Goal: Information Seeking & Learning: Learn about a topic

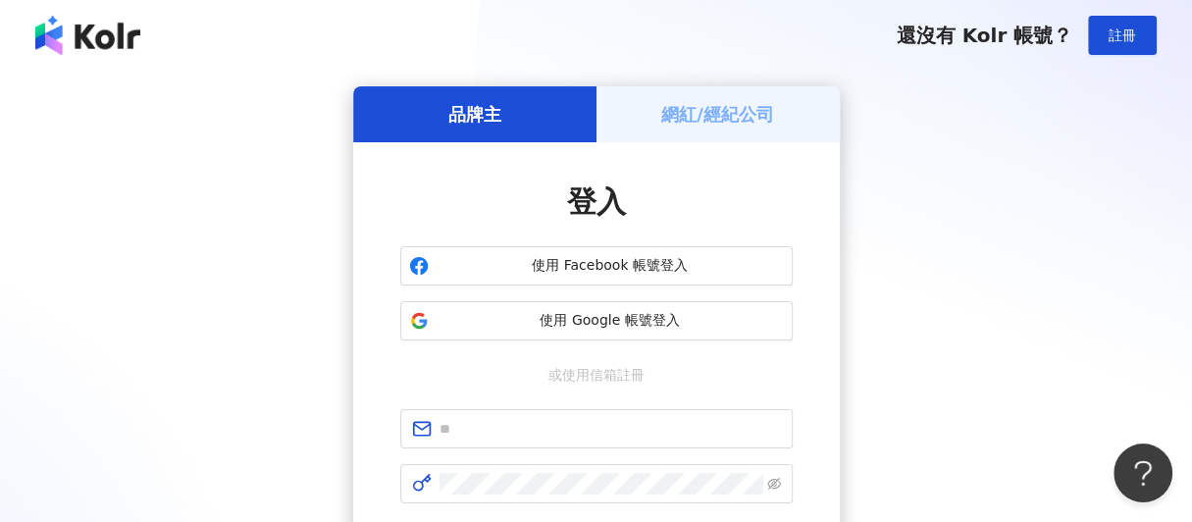
click at [561, 326] on span "使用 Google 帳號登入" at bounding box center [610, 321] width 347 height 20
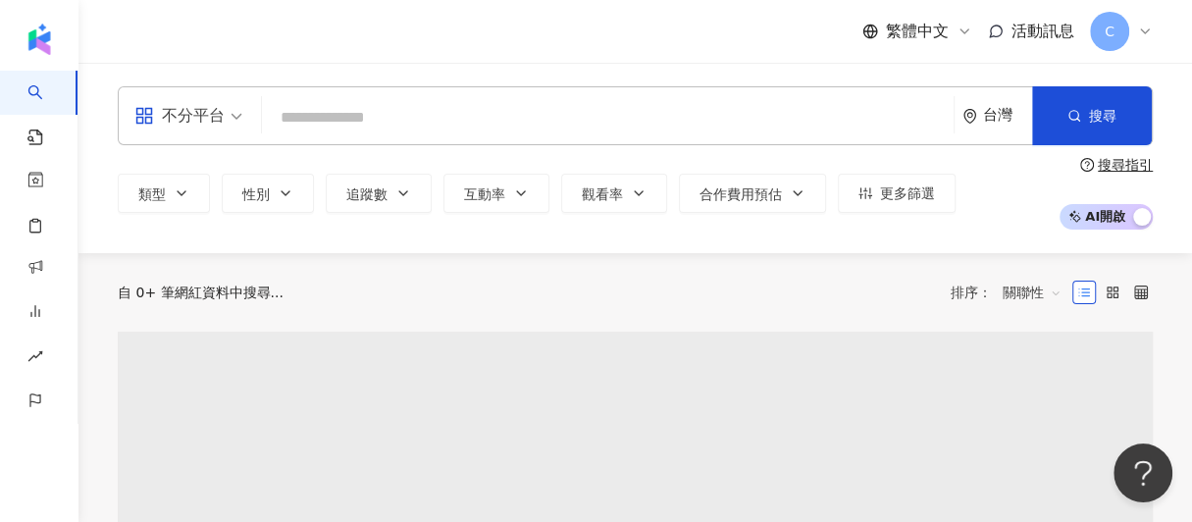
click at [395, 124] on input "search" at bounding box center [608, 117] width 676 height 37
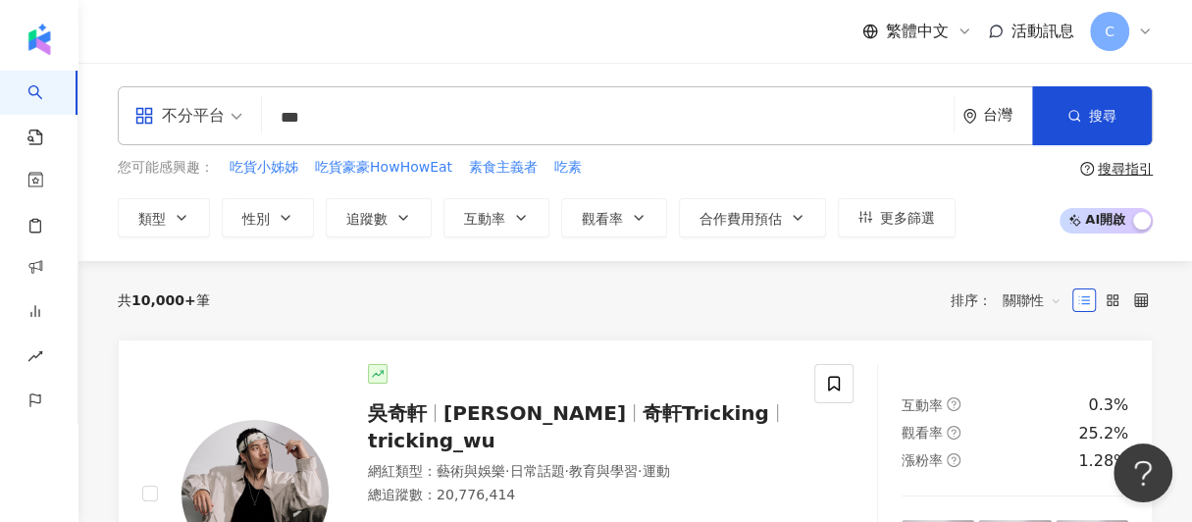
type input "***"
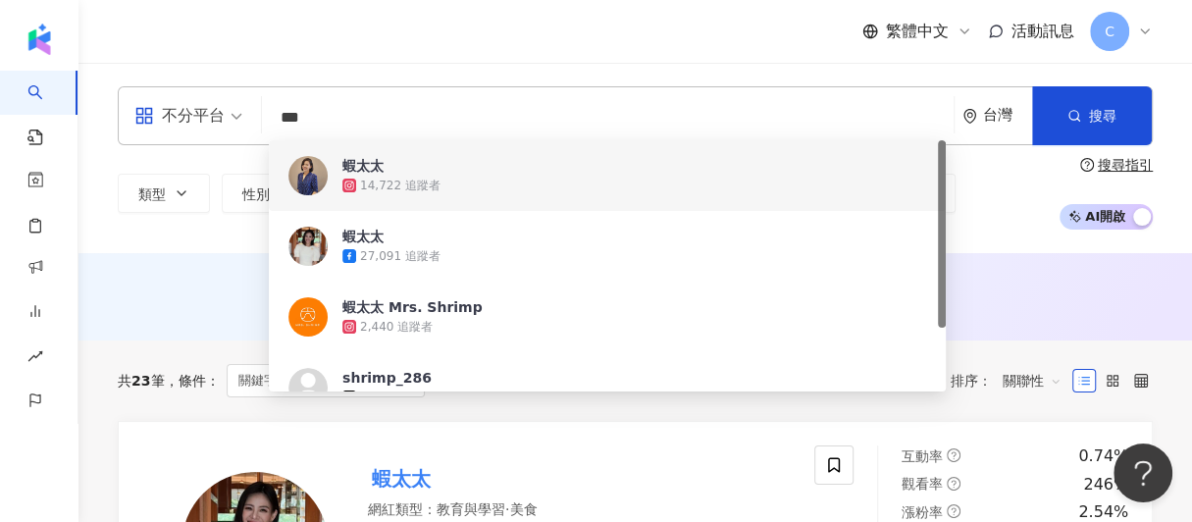
click at [412, 184] on div "14,722 追蹤者" at bounding box center [400, 186] width 80 height 17
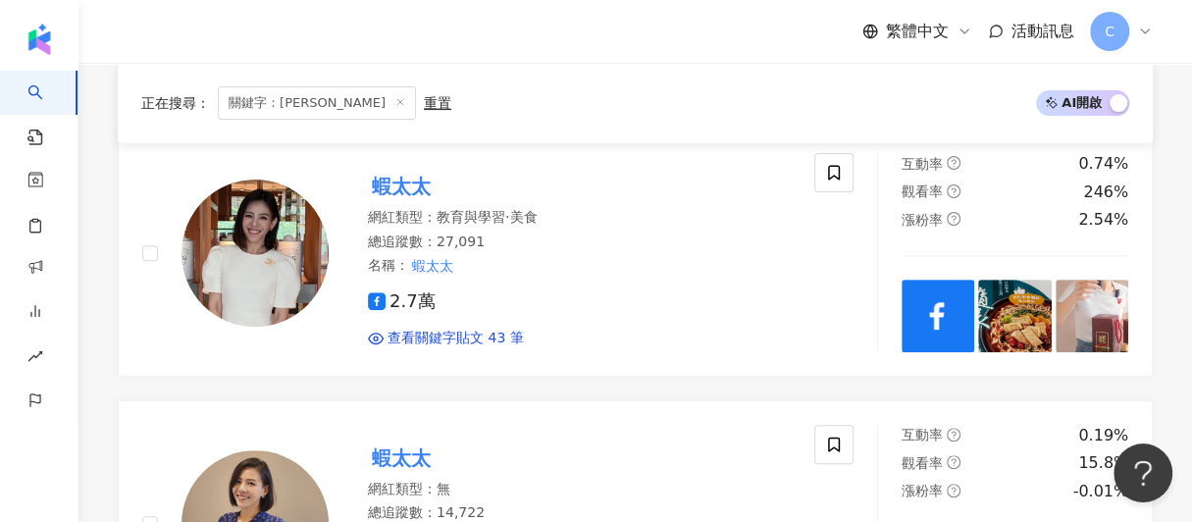
scroll to position [294, 0]
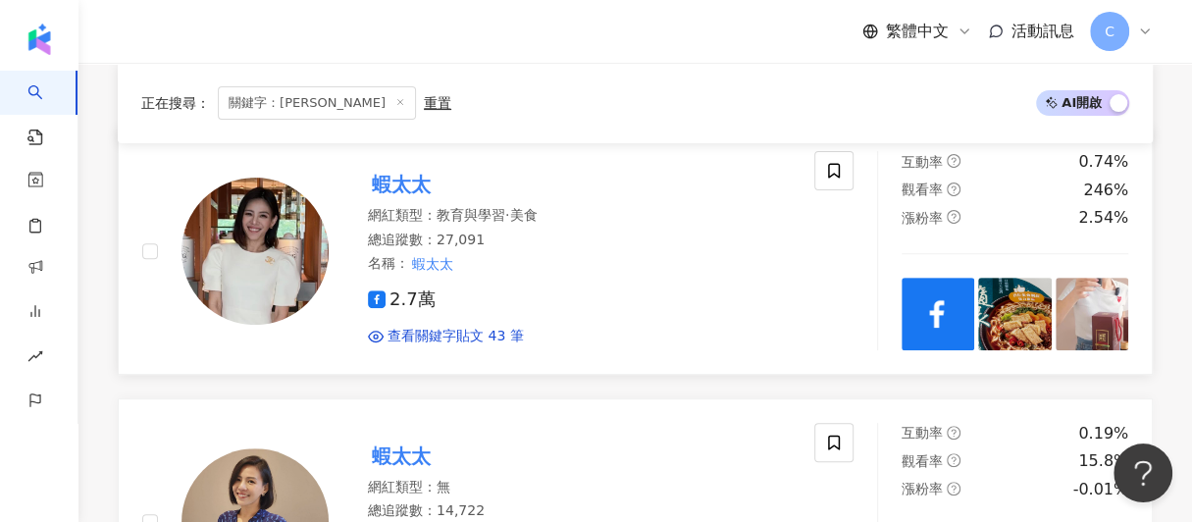
click at [406, 182] on mark "蝦太太" at bounding box center [401, 184] width 67 height 31
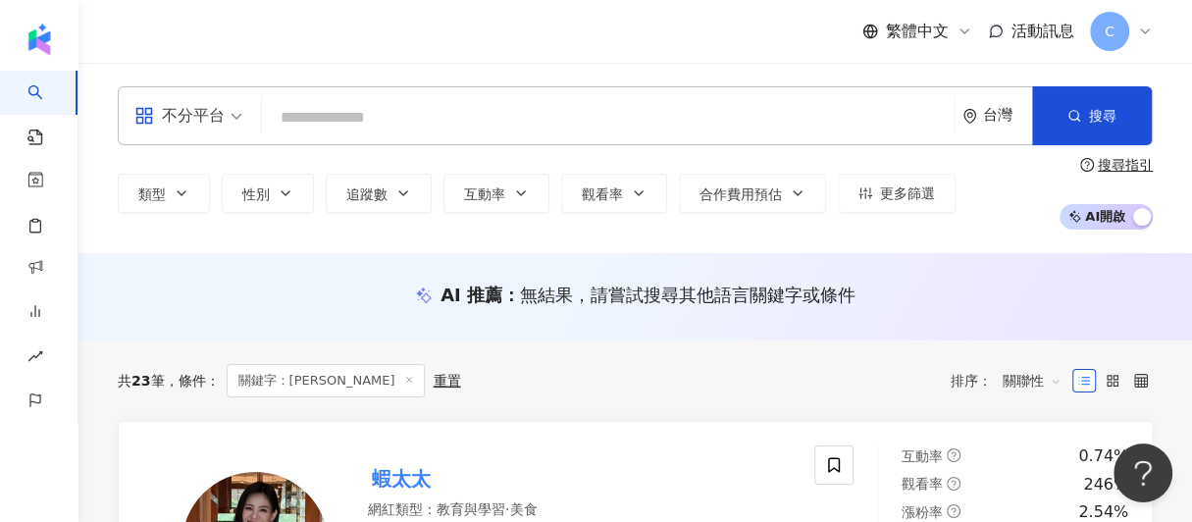
click at [404, 384] on icon at bounding box center [409, 380] width 10 height 10
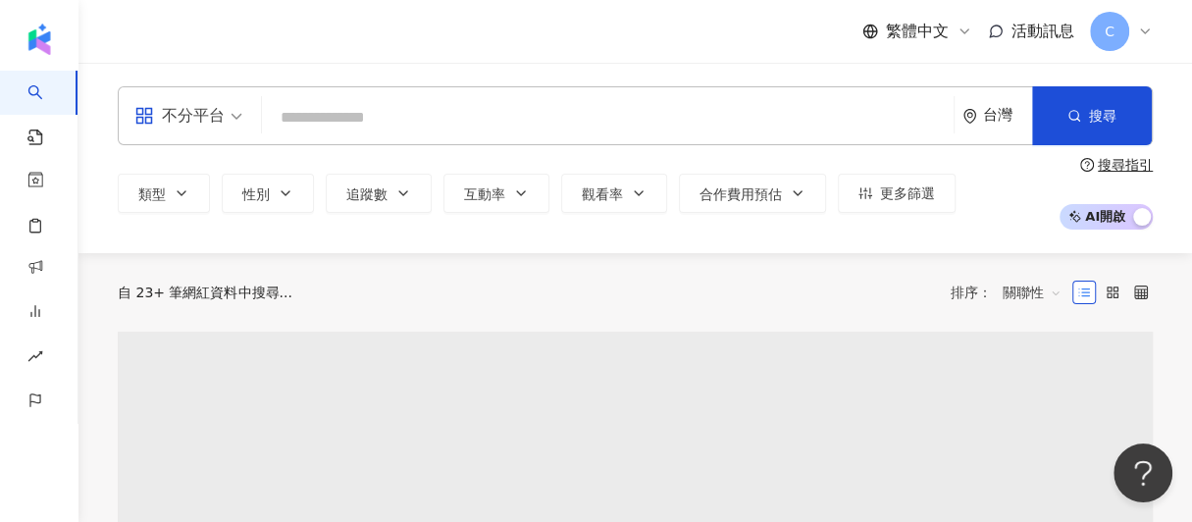
click at [324, 115] on input "search" at bounding box center [608, 117] width 676 height 37
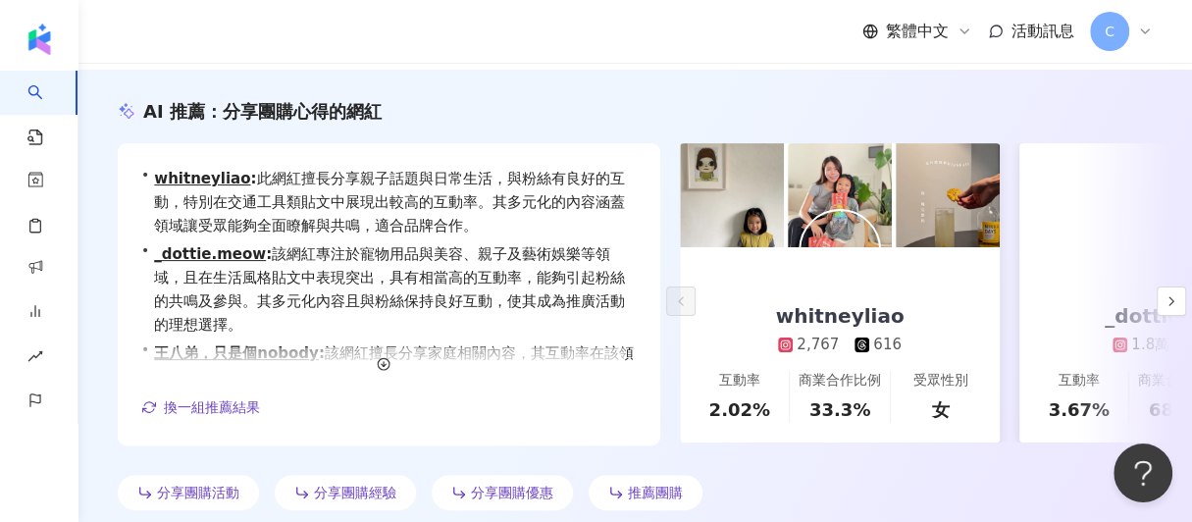
scroll to position [191, 0]
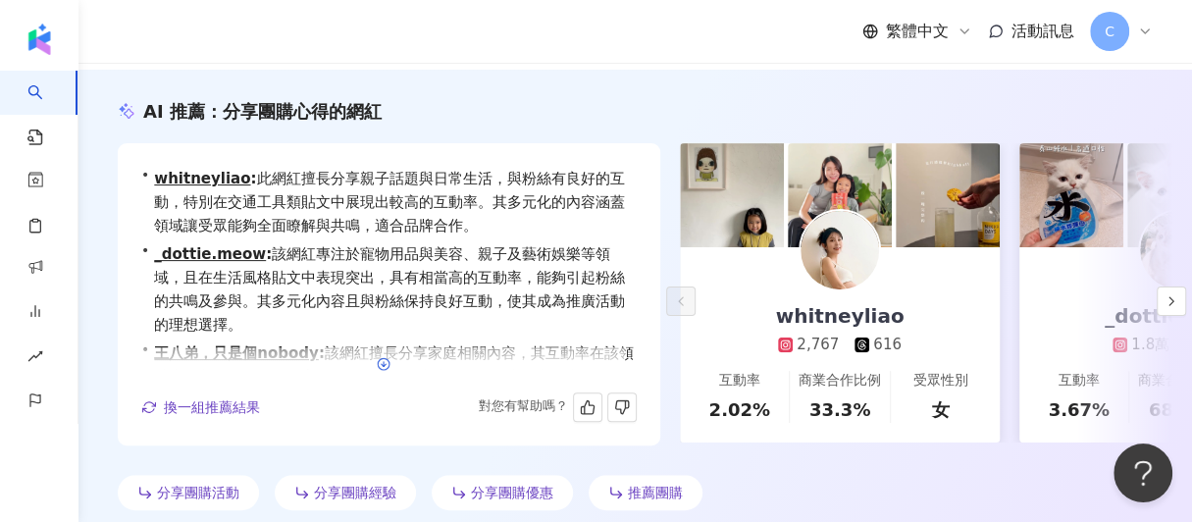
type input "**"
click at [379, 369] on icon "button" at bounding box center [384, 364] width 14 height 14
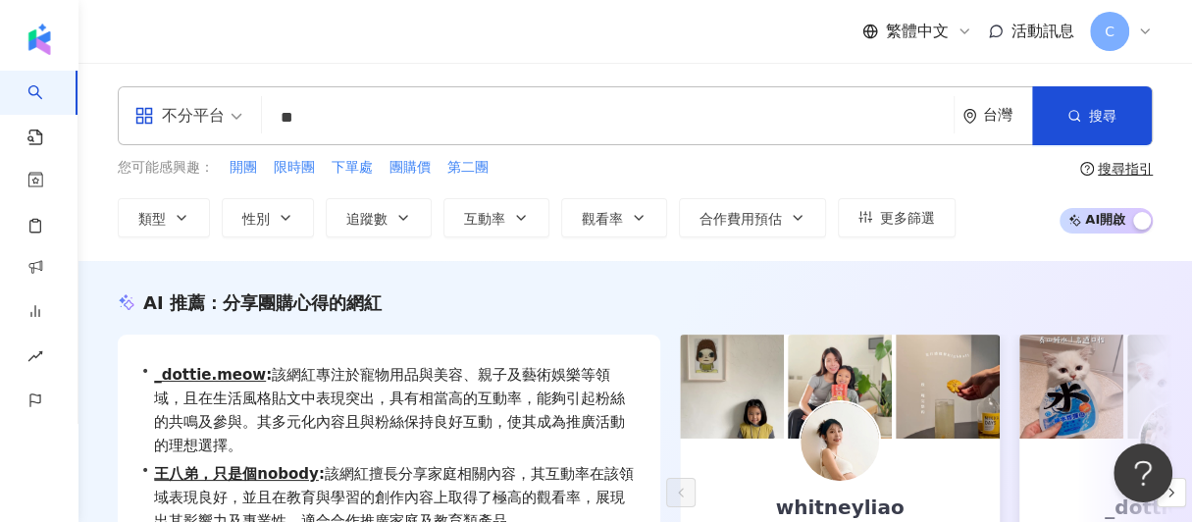
scroll to position [1, 0]
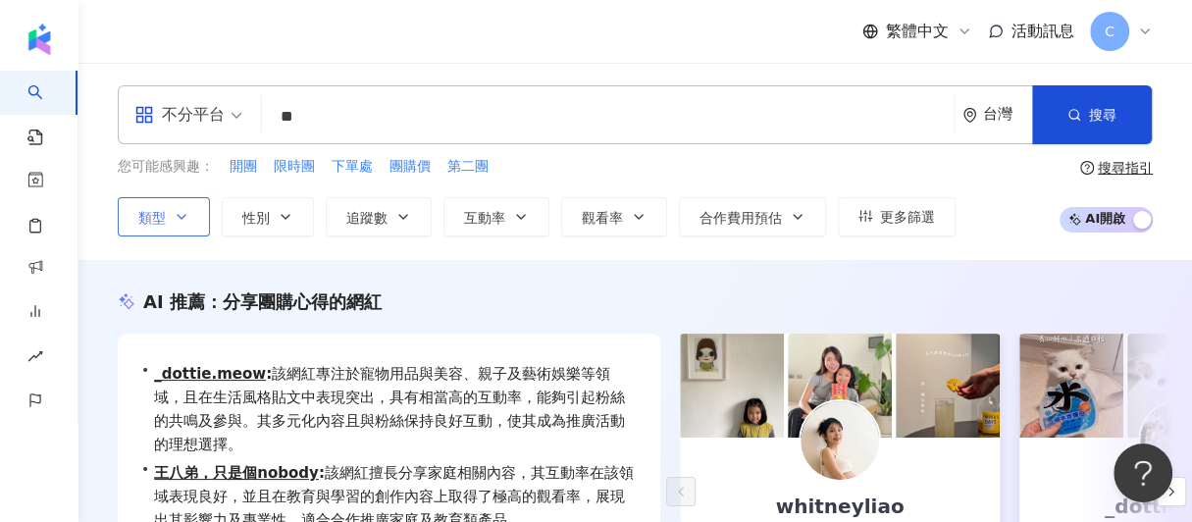
click at [166, 229] on button "類型" at bounding box center [164, 216] width 92 height 39
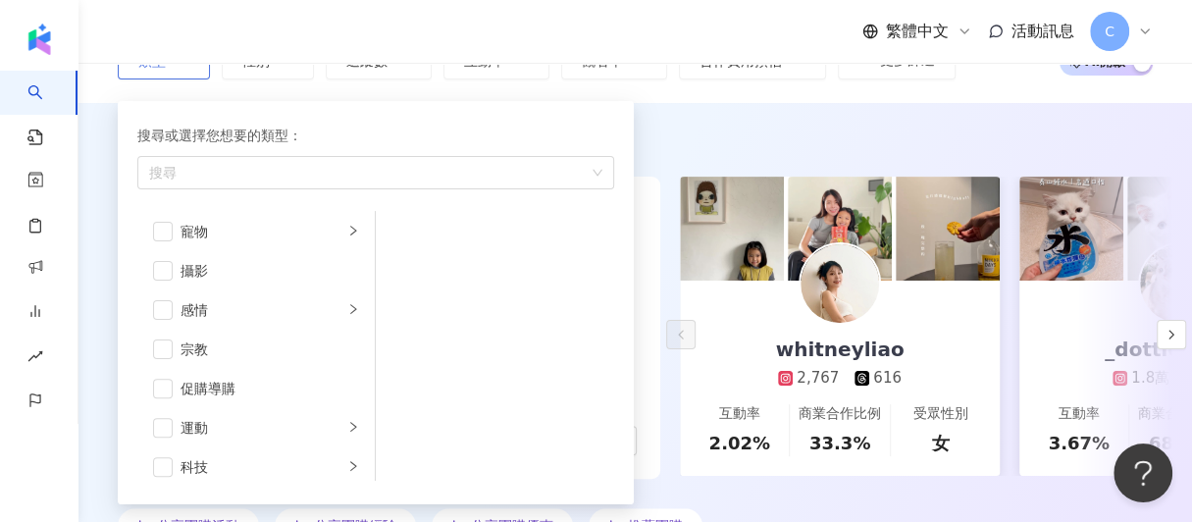
scroll to position [629, 0]
click at [161, 305] on span "button" at bounding box center [163, 312] width 20 height 20
click at [168, 219] on span "button" at bounding box center [163, 229] width 20 height 20
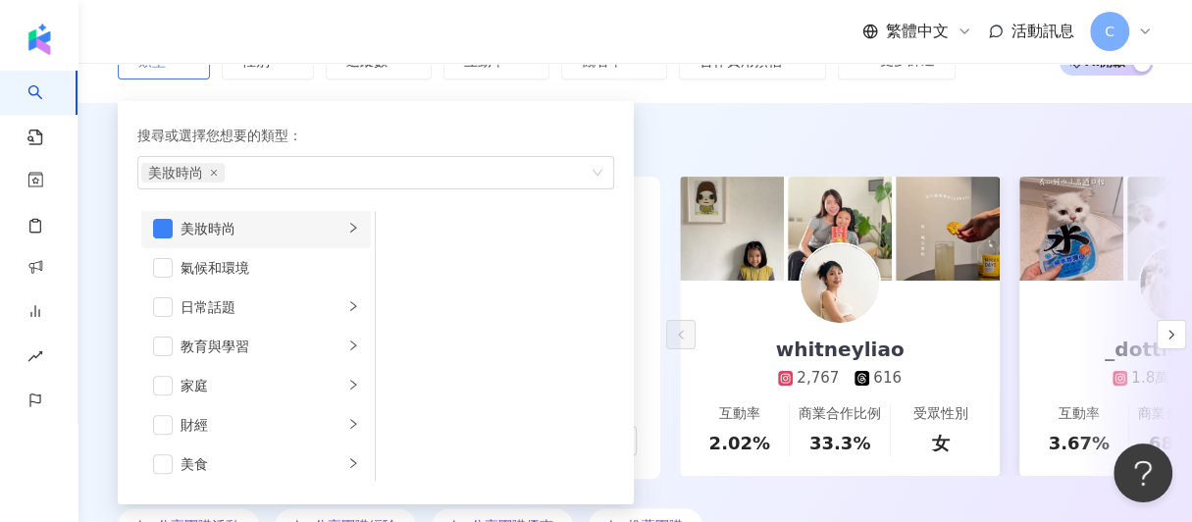
click at [347, 230] on icon "right" at bounding box center [353, 228] width 12 height 12
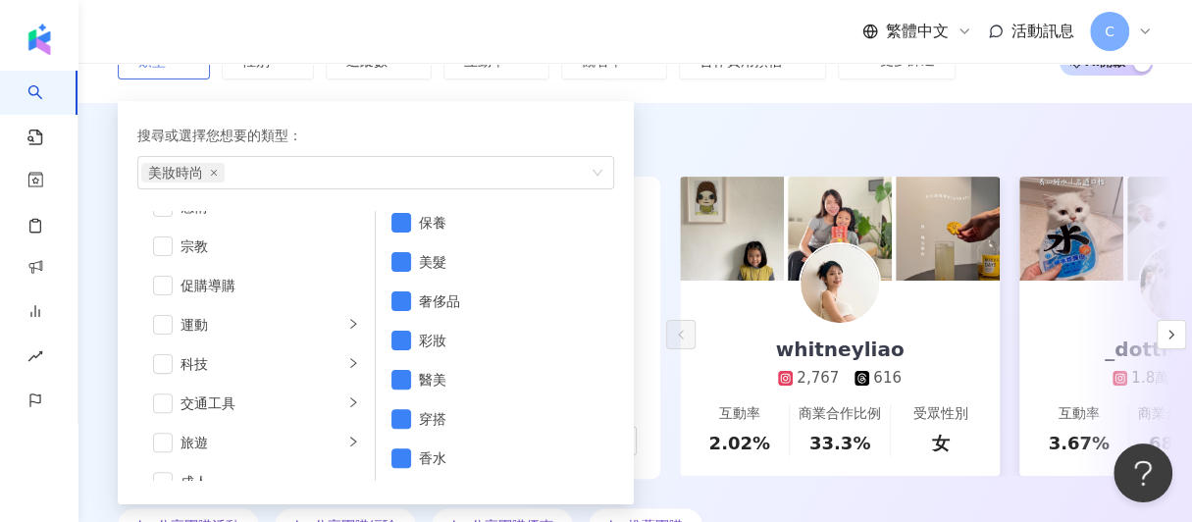
scroll to position [680, 0]
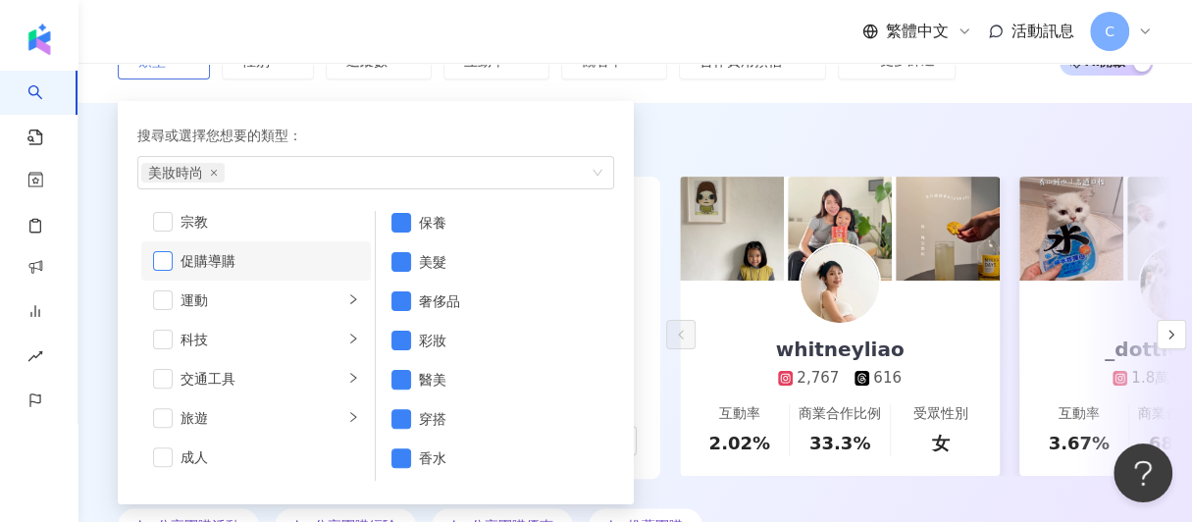
click at [165, 254] on span "button" at bounding box center [163, 261] width 20 height 20
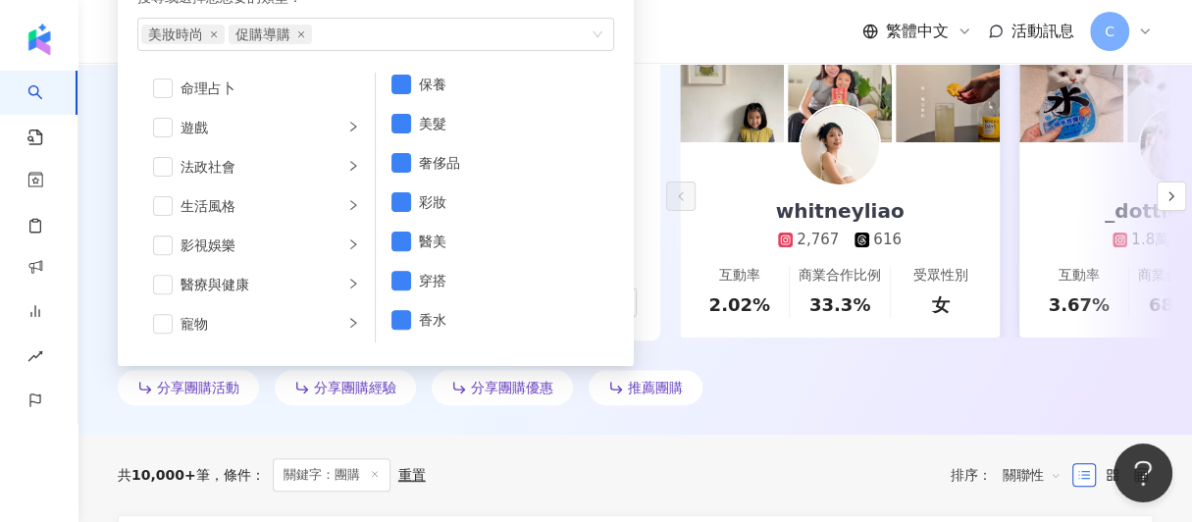
scroll to position [304, 0]
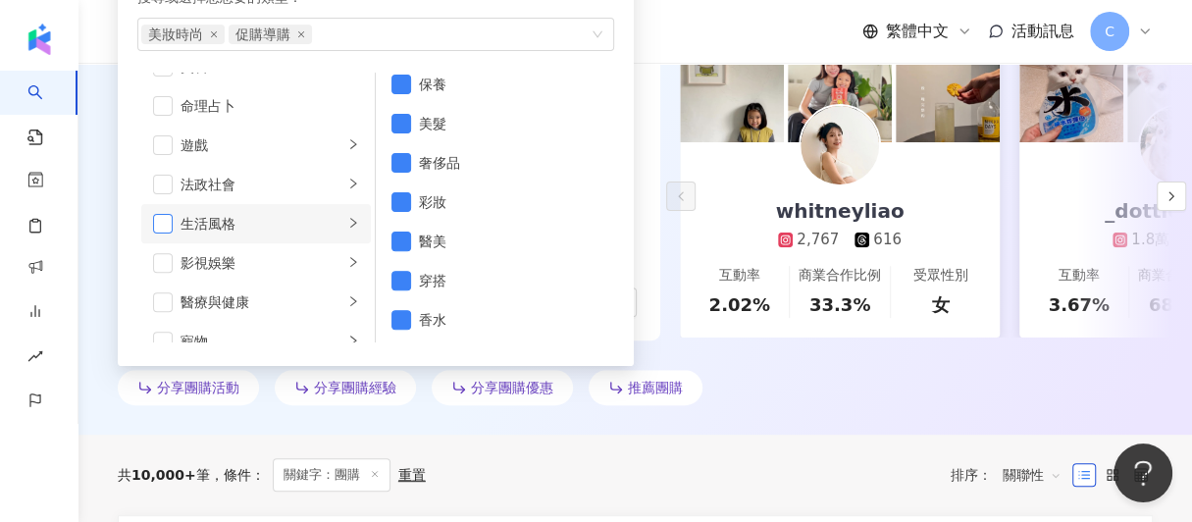
click at [172, 220] on span "button" at bounding box center [163, 224] width 20 height 20
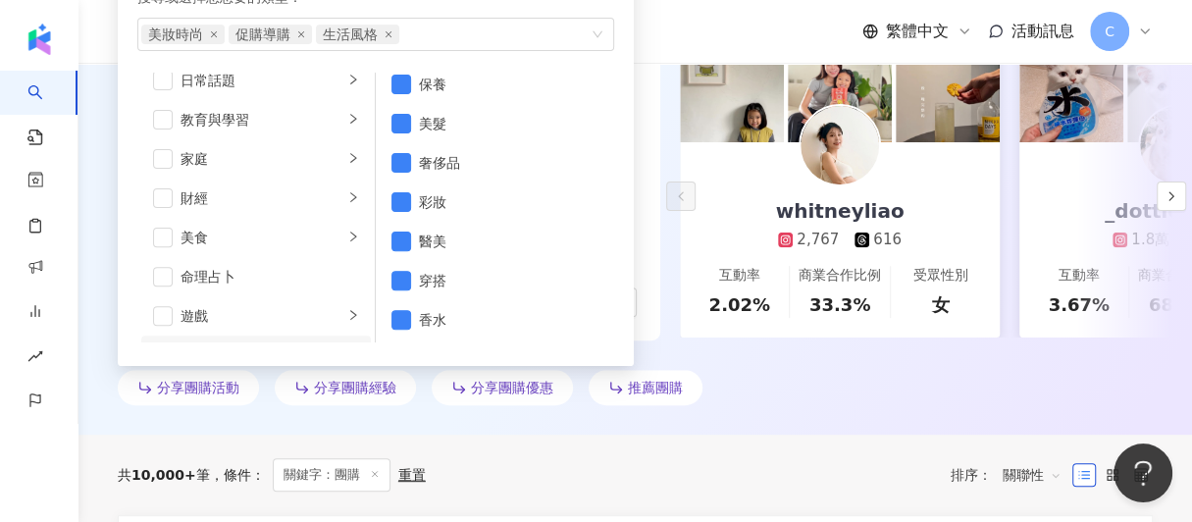
scroll to position [0, 0]
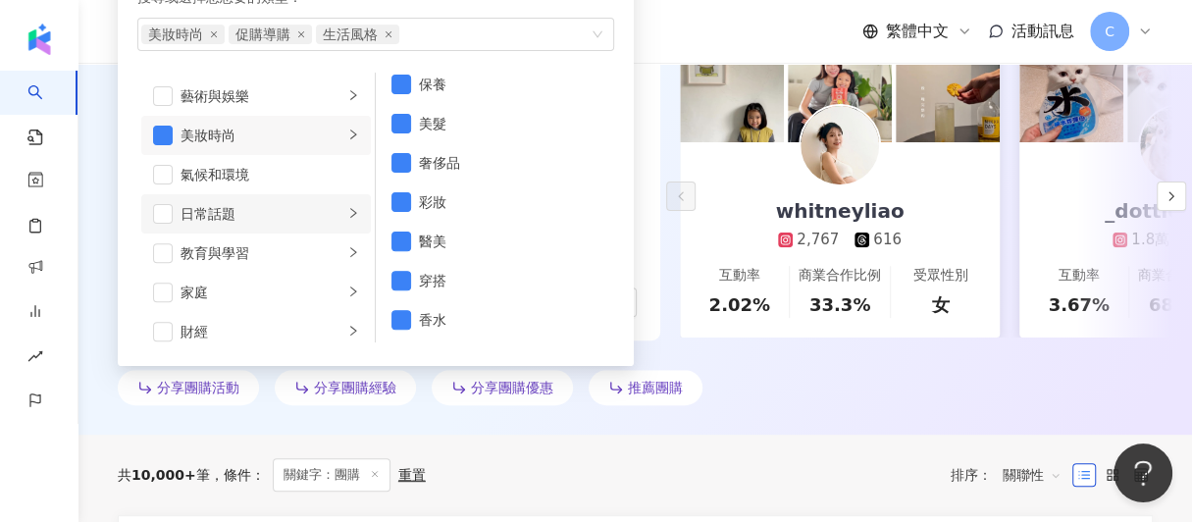
click at [175, 211] on li "日常話題" at bounding box center [256, 213] width 230 height 39
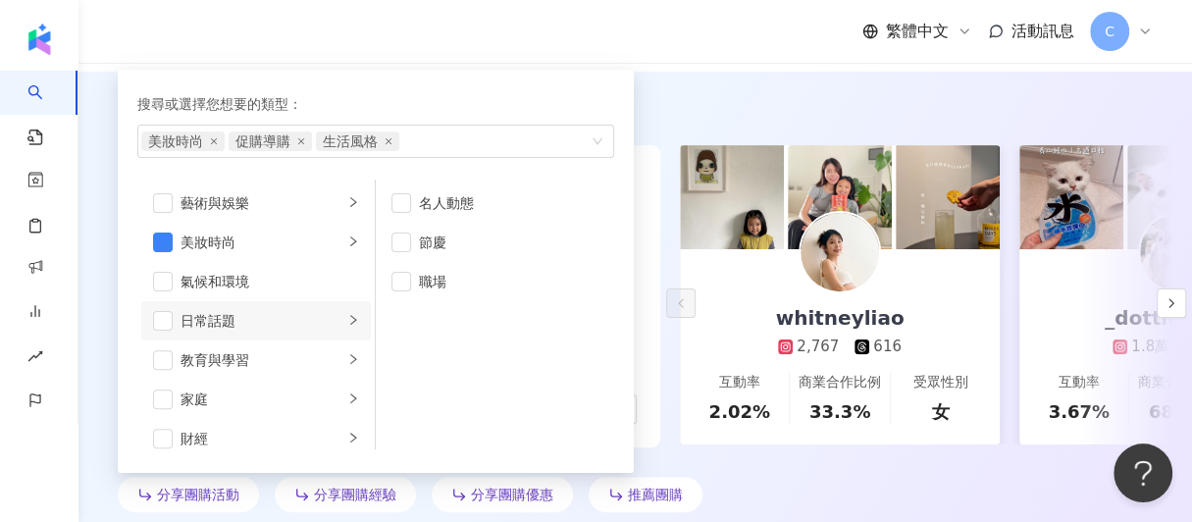
scroll to position [120, 0]
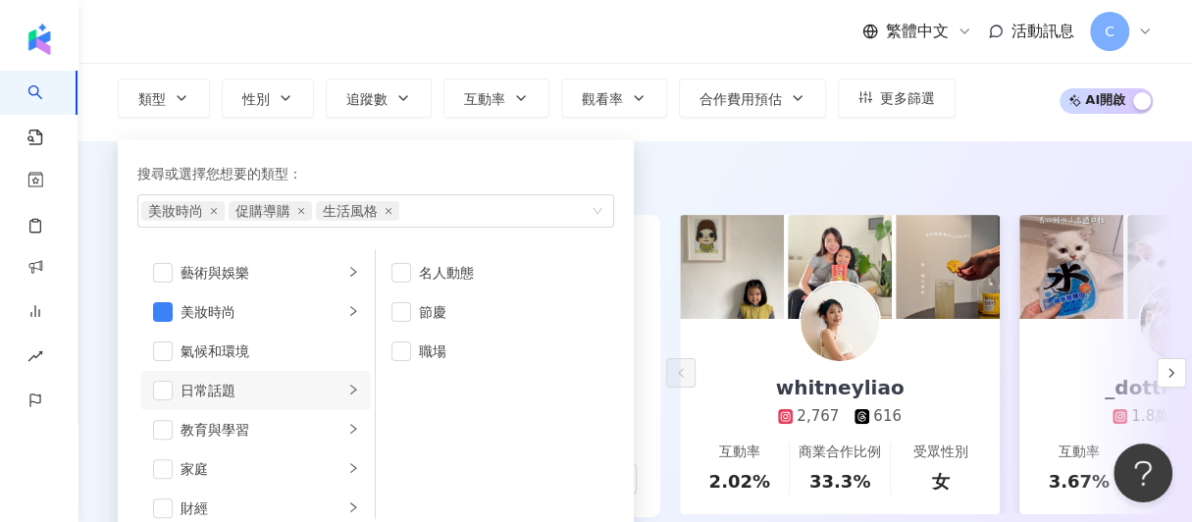
click at [738, 166] on div "AI 推薦 ： 分享團購心得的網紅 • whitneyliao : 此網紅擅長分享親子話題與日常生活，與粉絲有良好的互動，特別在交通工具類貼文中展現出較高的互…" at bounding box center [634, 376] width 1113 height 470
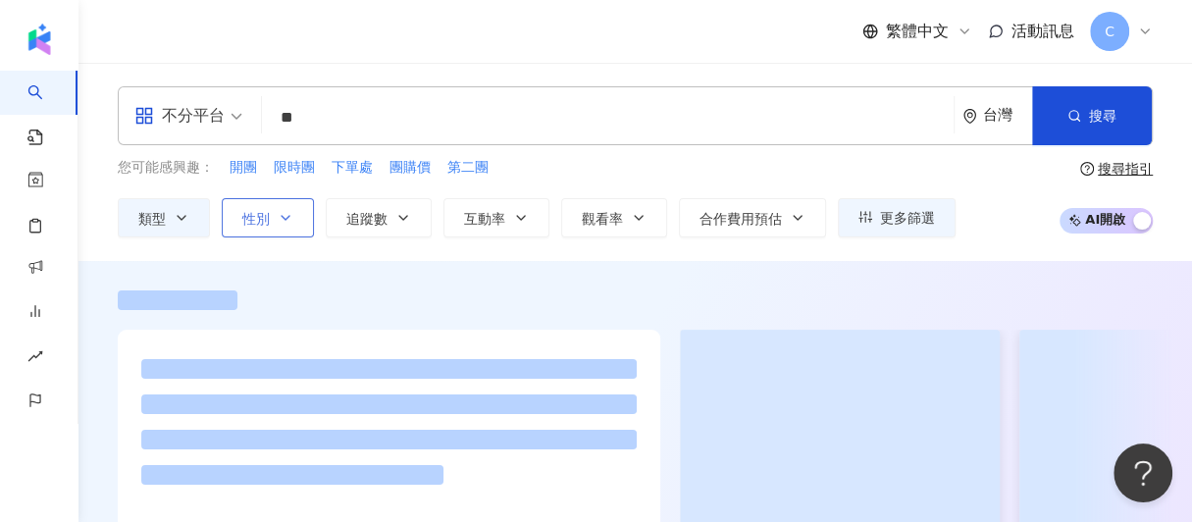
click at [275, 213] on button "性別" at bounding box center [268, 217] width 92 height 39
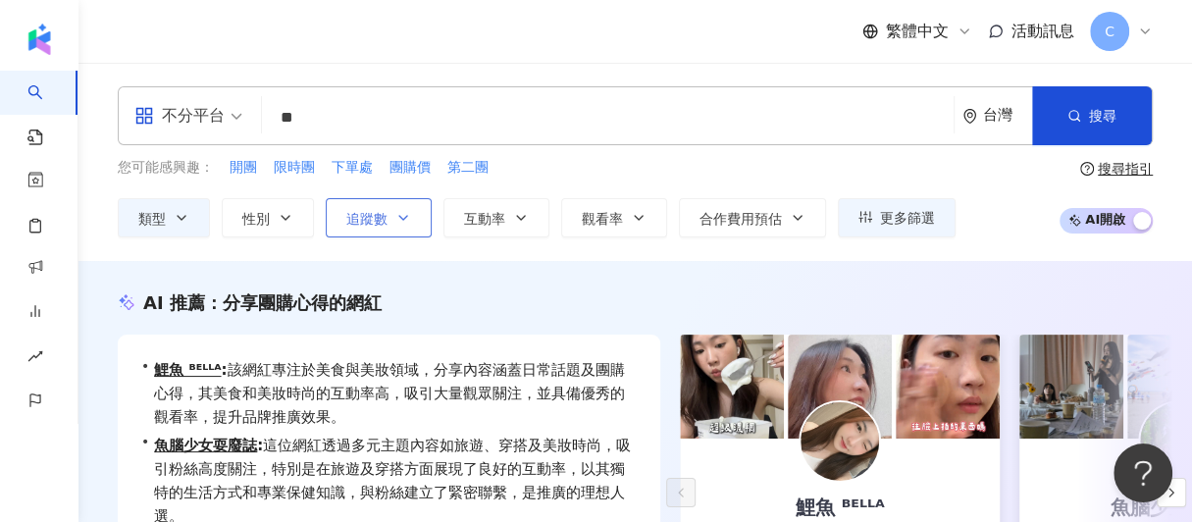
click at [398, 206] on button "追蹤數" at bounding box center [379, 217] width 106 height 39
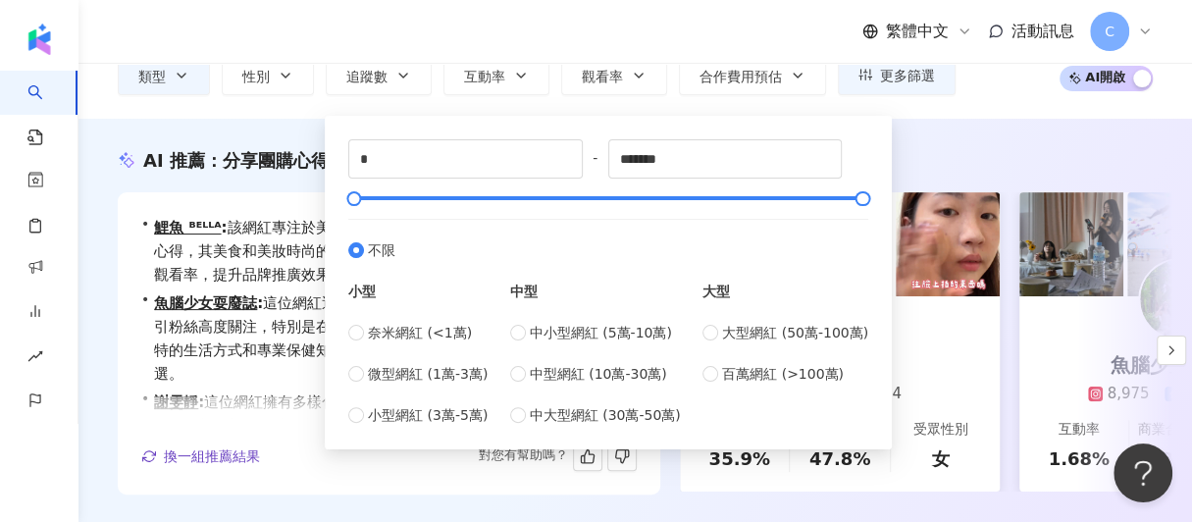
scroll to position [149, 0]
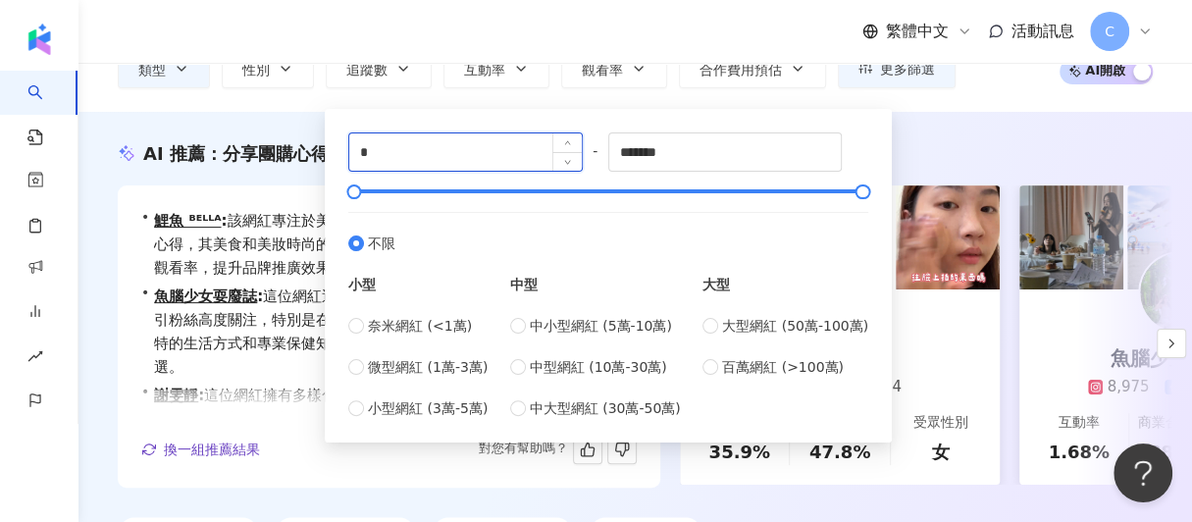
click at [427, 165] on input "*" at bounding box center [465, 151] width 232 height 37
type input "*****"
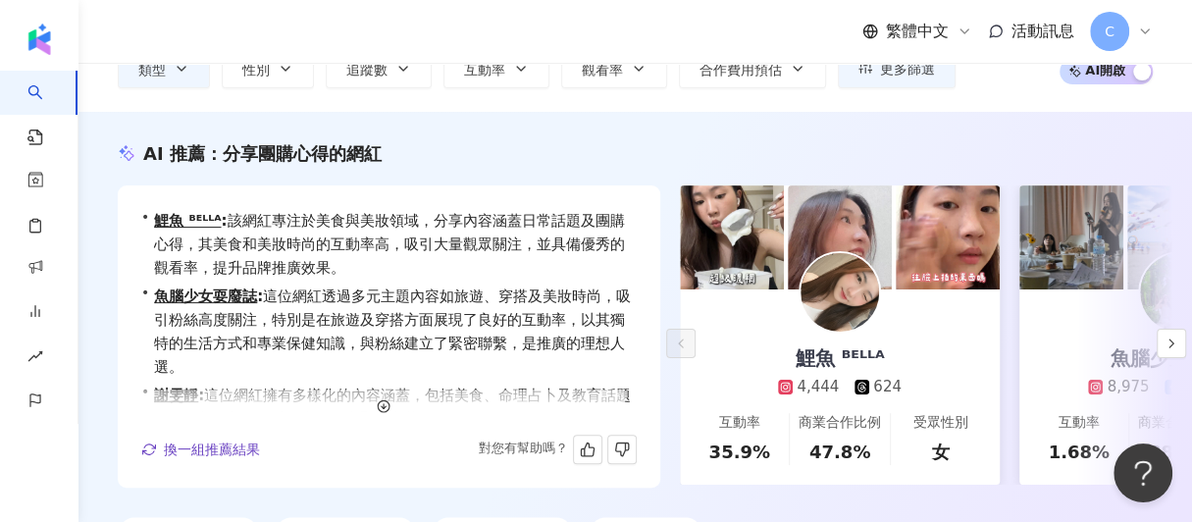
click at [1001, 130] on div "AI 推薦 ： 分享團購心得的網紅 • 鯉魚 ᴮᴱᴸᴸᴬ : 該網紅專注於美食與美妝領域，分享內容涵蓋日常話題及團購心得，其美食和美妝時尚的互動率高，吸引大量…" at bounding box center [634, 347] width 1113 height 470
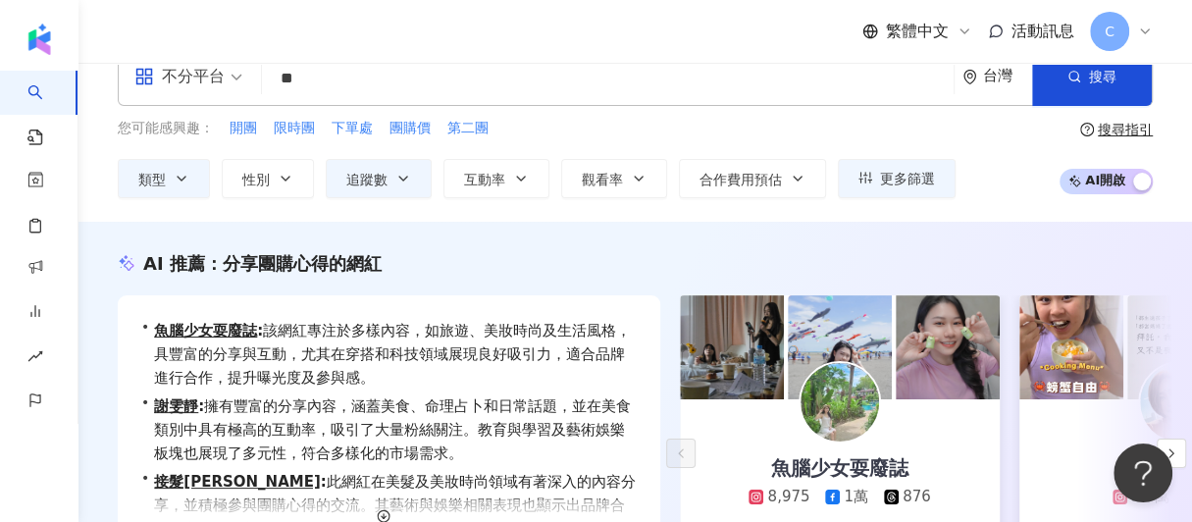
scroll to position [36, 0]
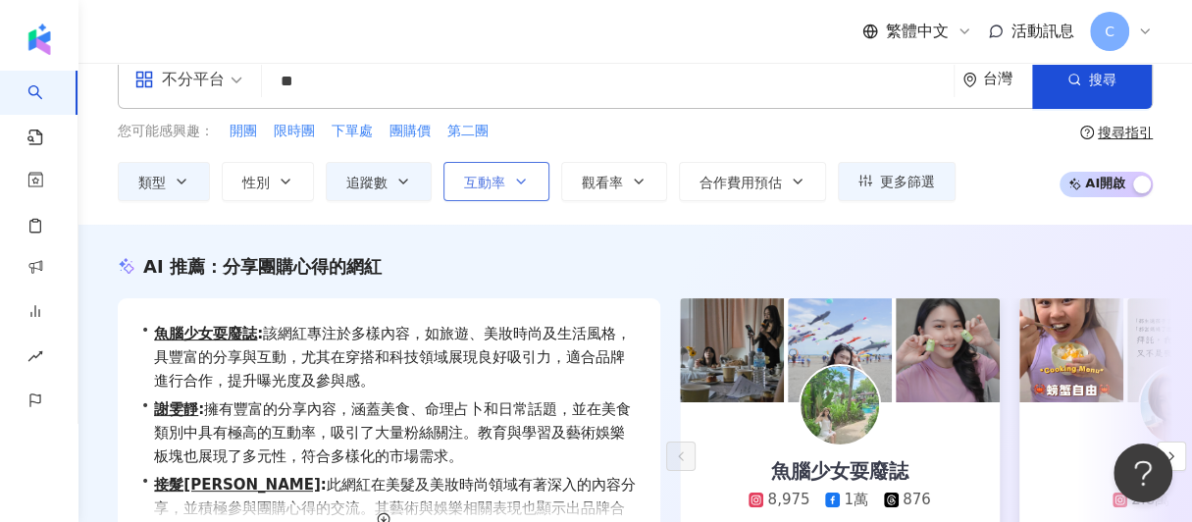
click at [509, 180] on button "互動率" at bounding box center [496, 181] width 106 height 39
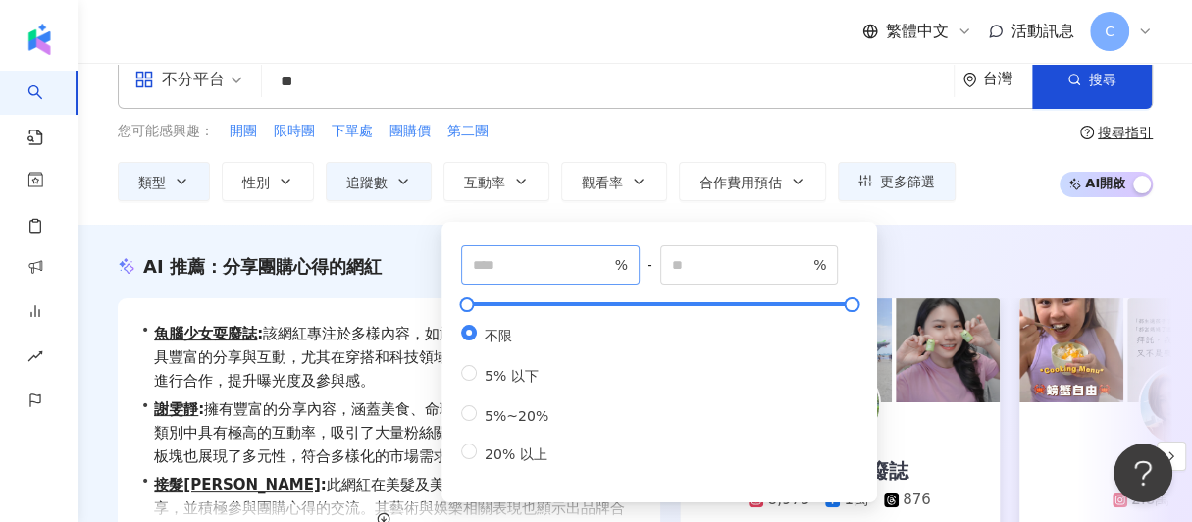
click at [539, 250] on span "%" at bounding box center [550, 264] width 179 height 39
click at [534, 274] on input "number" at bounding box center [541, 265] width 137 height 22
type input "*"
click at [698, 257] on input "number" at bounding box center [740, 265] width 137 height 22
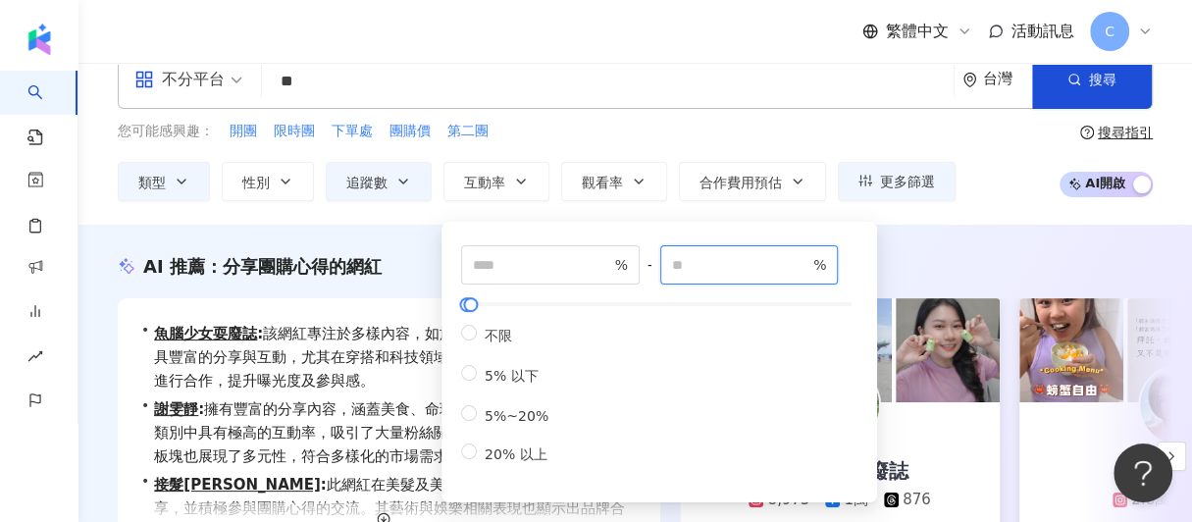
type input "***"
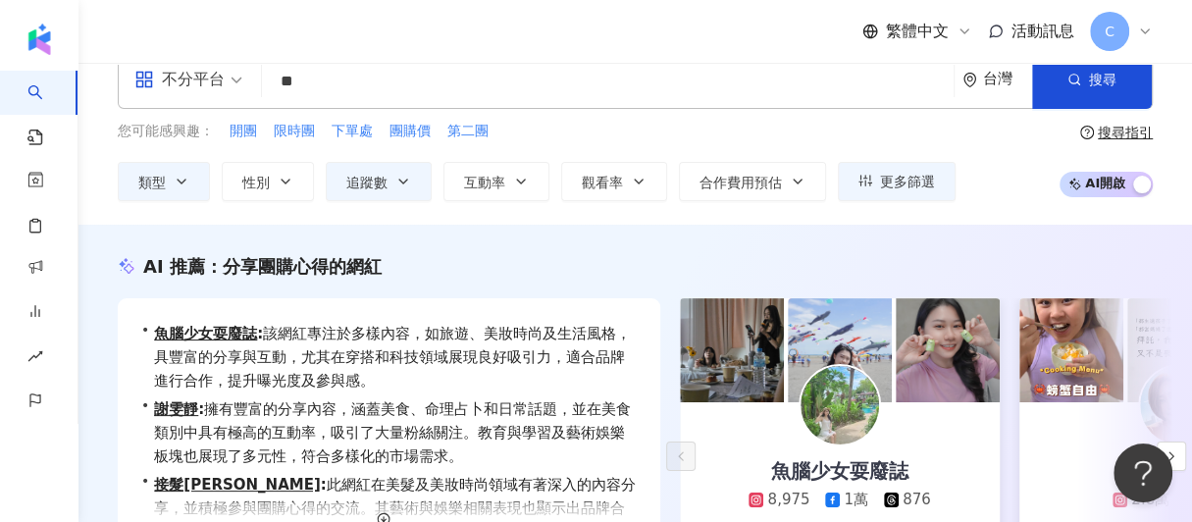
click at [978, 260] on div "AI 推薦 ： 分享團購心得的網紅" at bounding box center [635, 266] width 1035 height 25
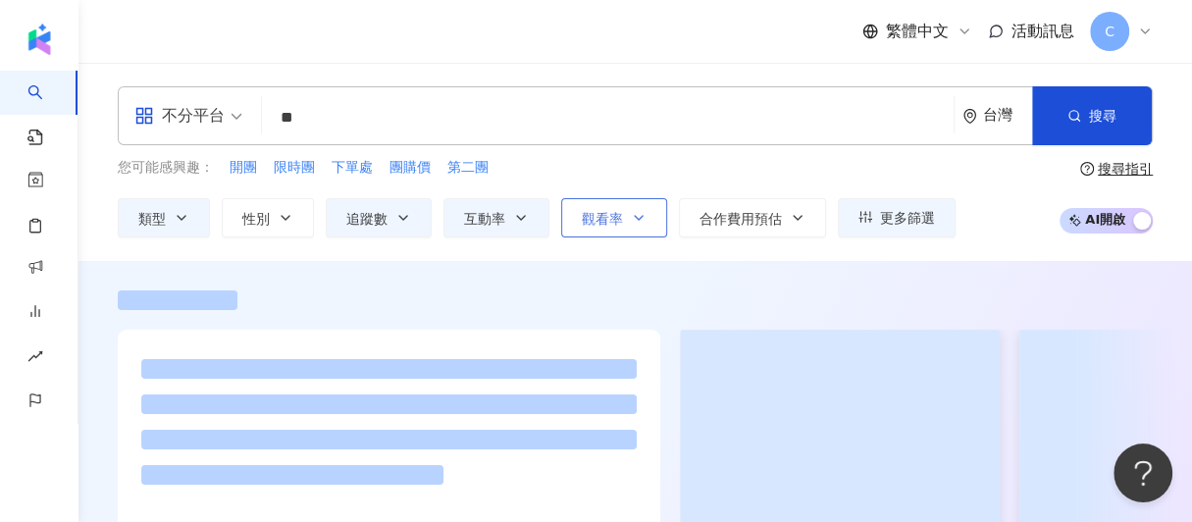
click at [623, 221] on button "觀看率" at bounding box center [614, 217] width 106 height 39
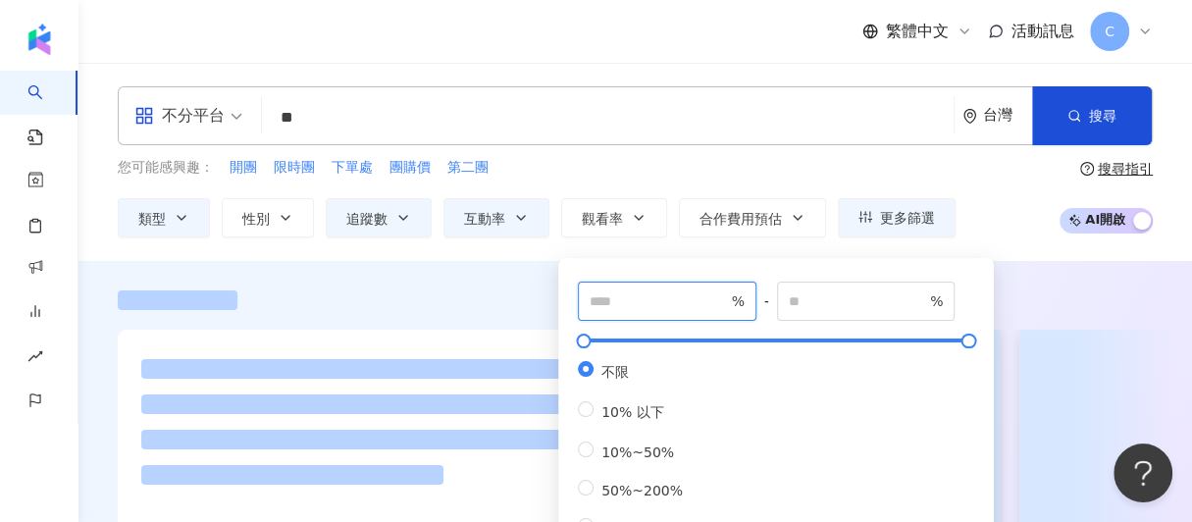
click at [647, 291] on input "number" at bounding box center [658, 301] width 137 height 22
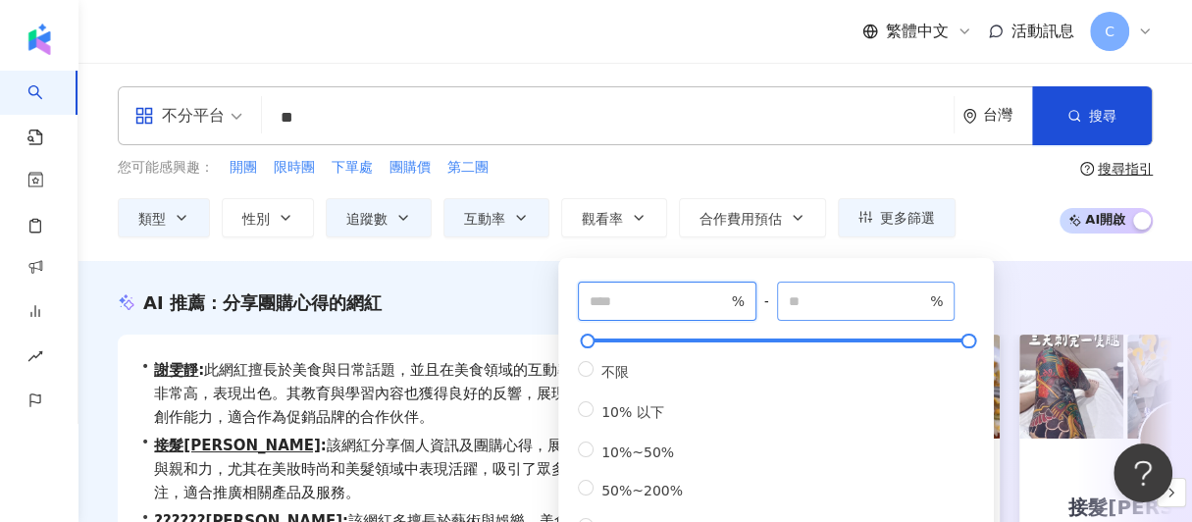
type input "***"
click at [854, 303] on input "number" at bounding box center [857, 301] width 137 height 22
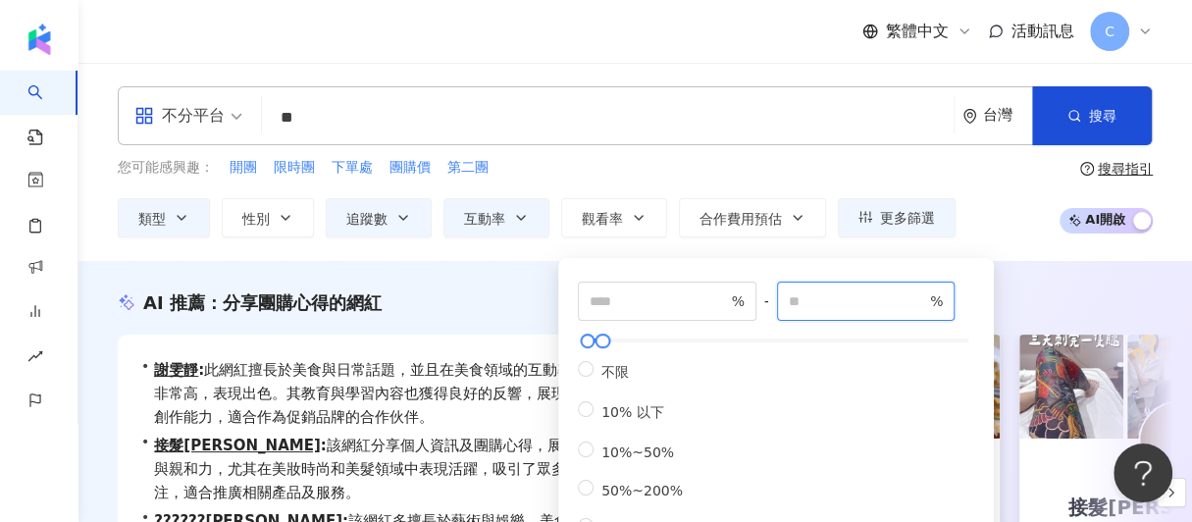
type input "***"
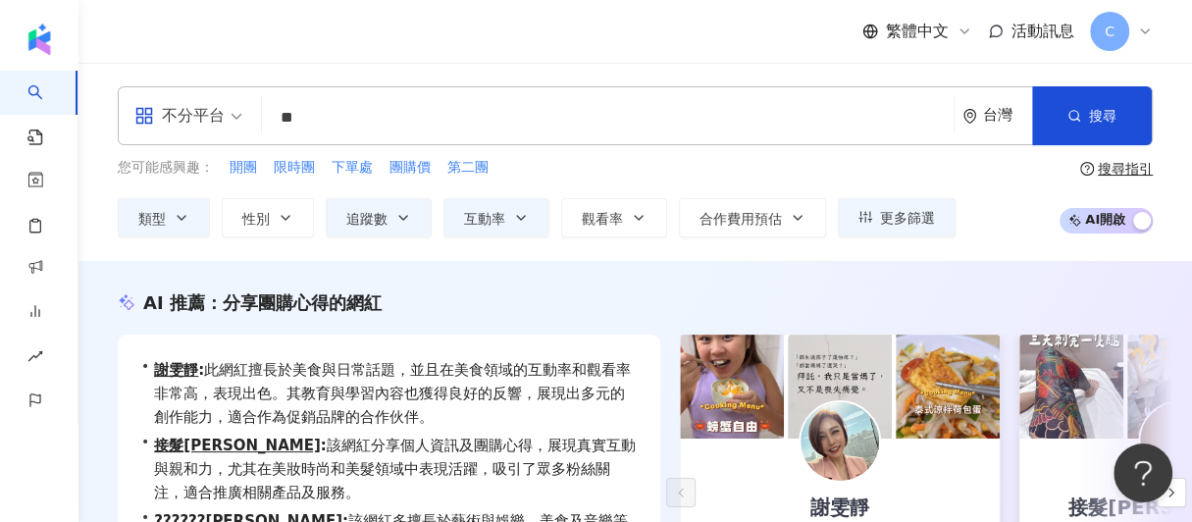
click at [1061, 274] on div "AI 推薦 ： 分享團購心得的網紅 • 謝雯靜 : 此網紅擅長於美食與日常話題，並且在美食領域的互動率和觀看率非常高，表現出色。其教育與學習內容也獲得良好的反…" at bounding box center [634, 496] width 1113 height 470
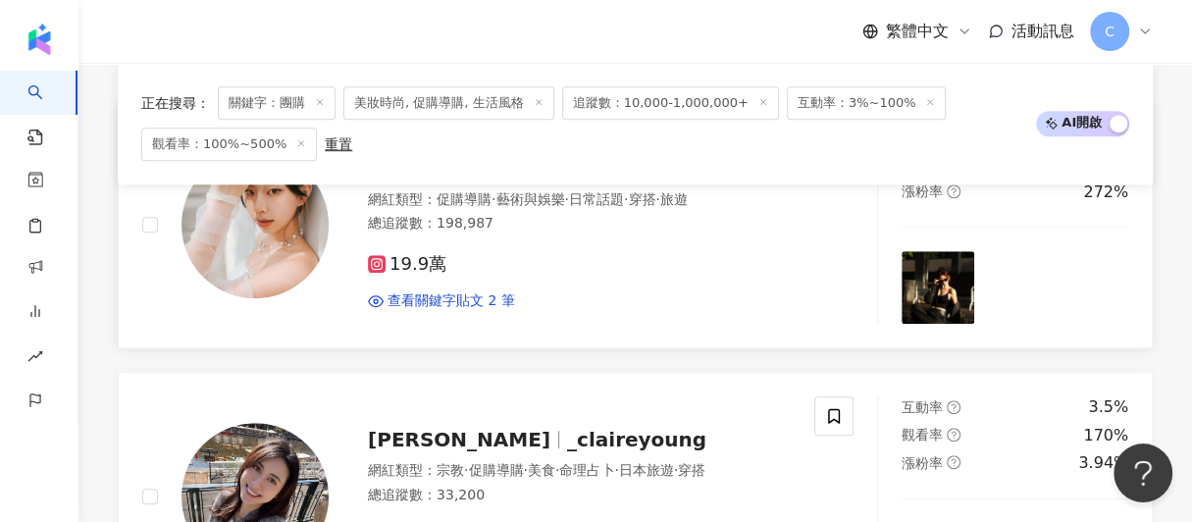
scroll to position [751, 0]
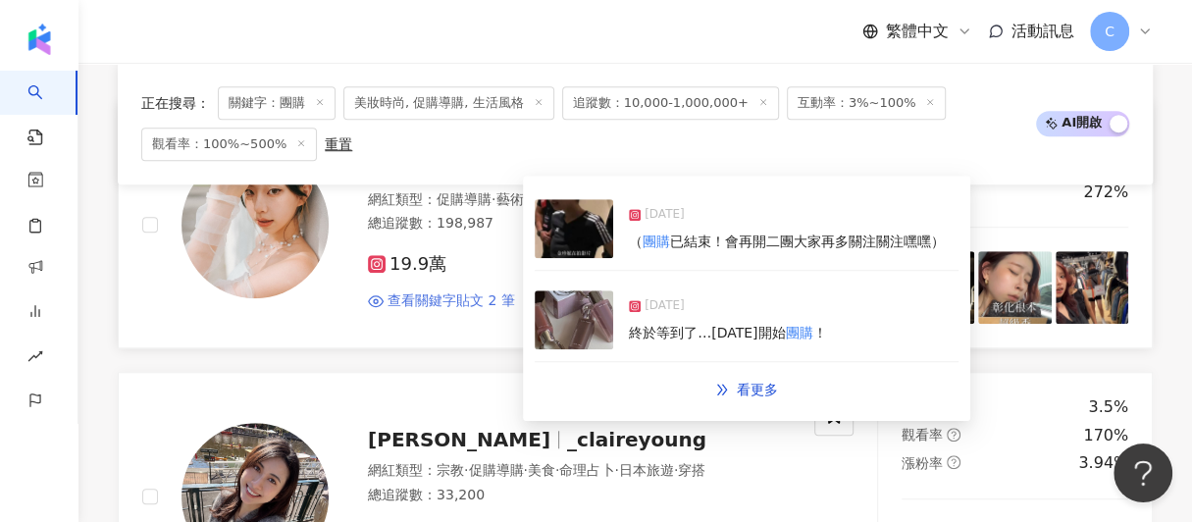
click at [452, 297] on span "查看關鍵字貼文 2 筆" at bounding box center [451, 301] width 128 height 20
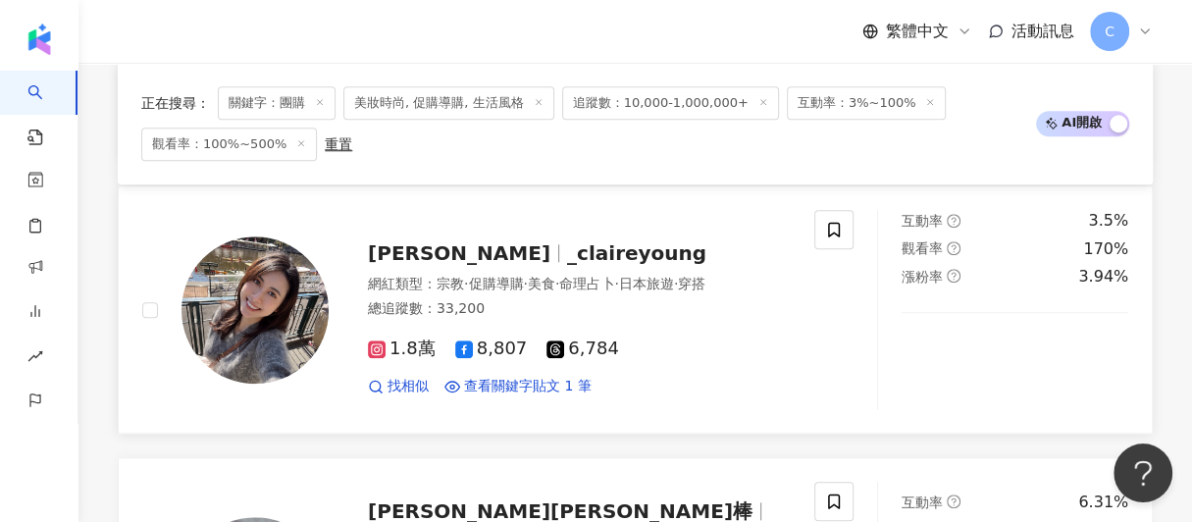
scroll to position [943, 0]
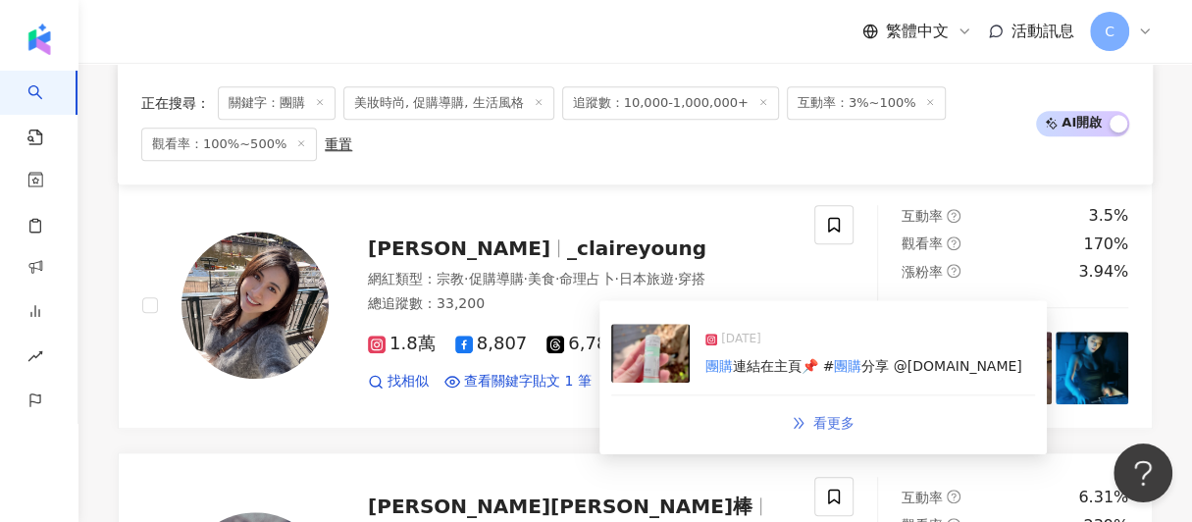
click at [813, 425] on span "看更多" at bounding box center [833, 423] width 41 height 16
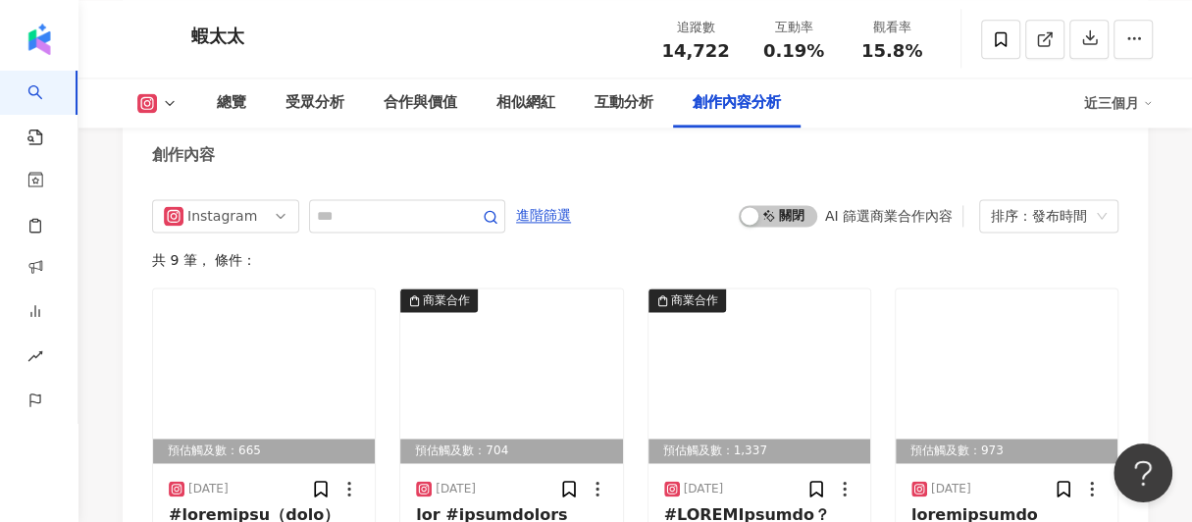
scroll to position [5785, 0]
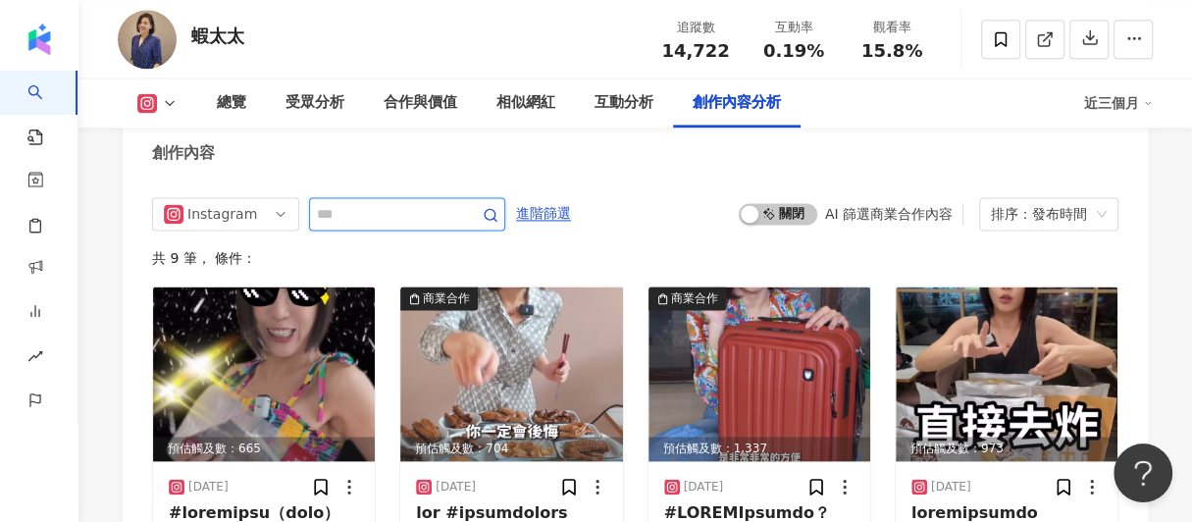
click at [381, 226] on input "text" at bounding box center [385, 214] width 137 height 24
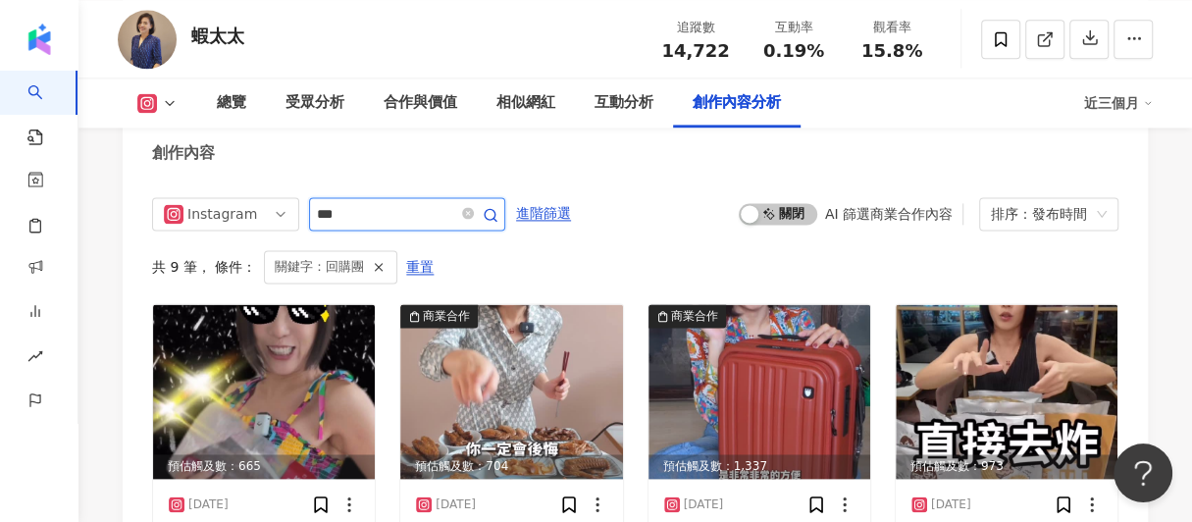
scroll to position [5785, 0]
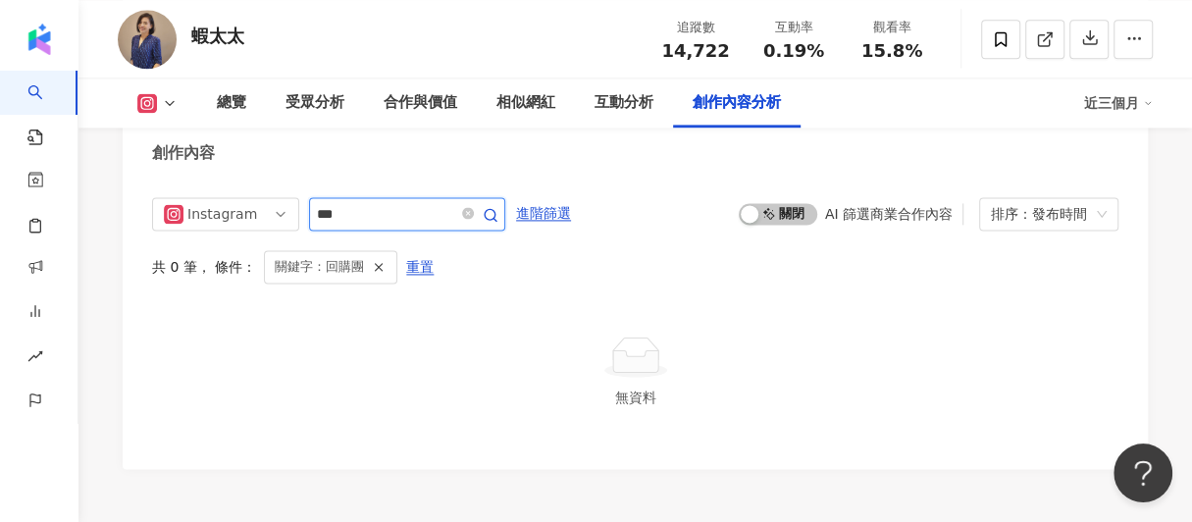
click at [426, 226] on input "***" at bounding box center [385, 214] width 137 height 24
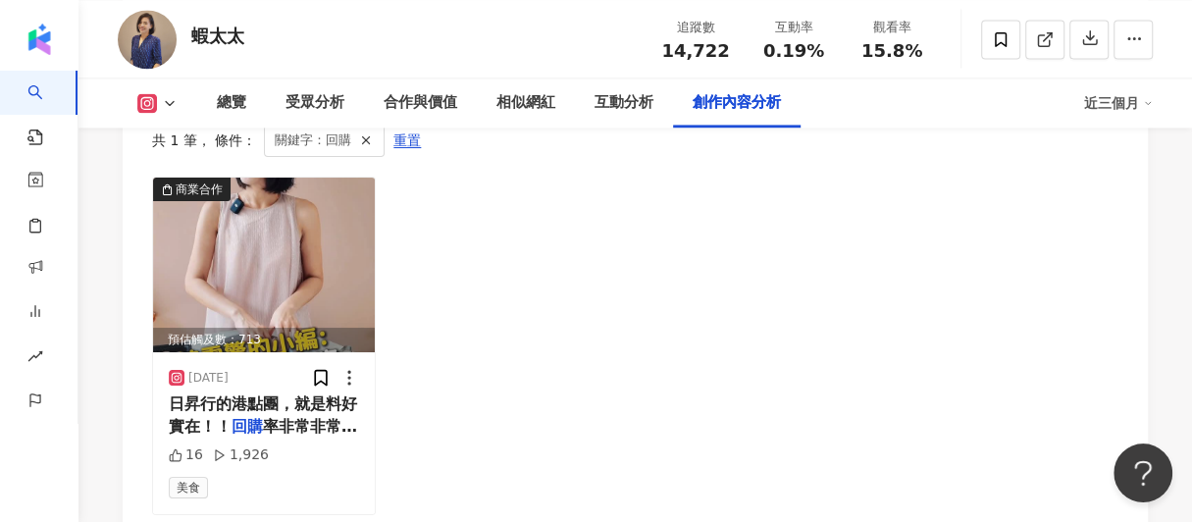
scroll to position [5863, 0]
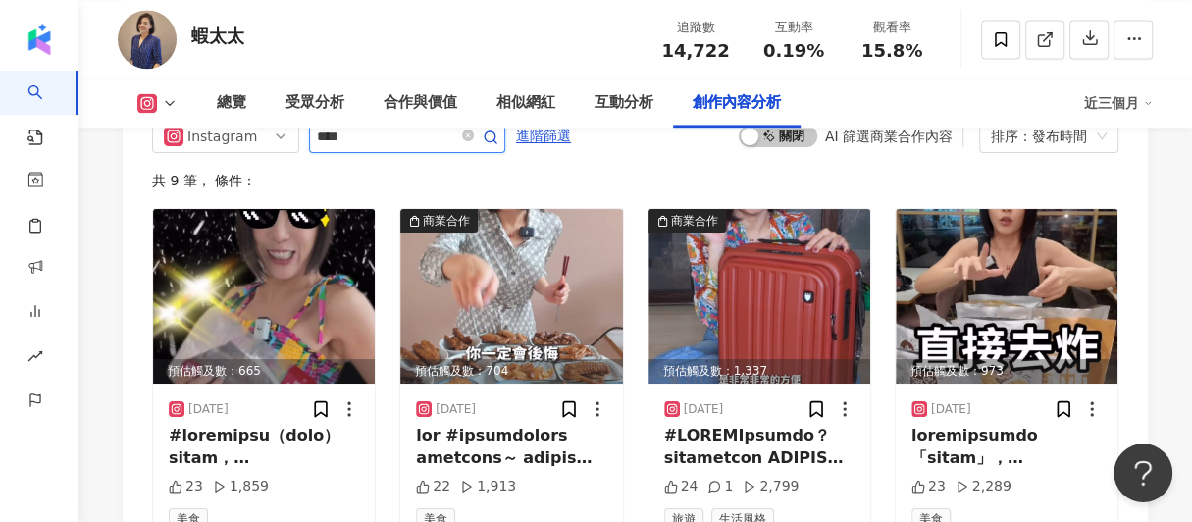
scroll to position [5785, 0]
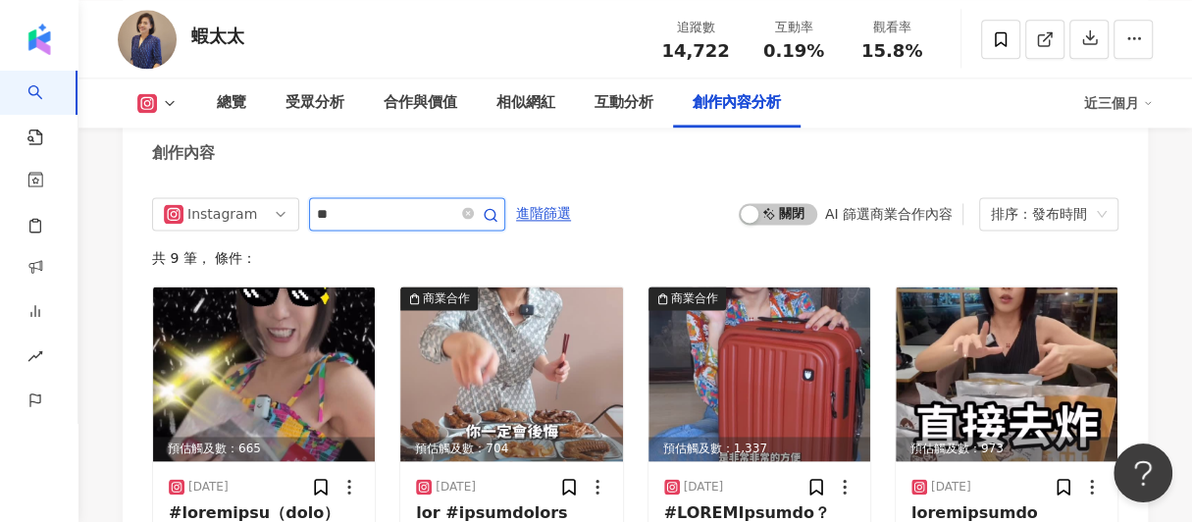
type input "*"
type input "**"
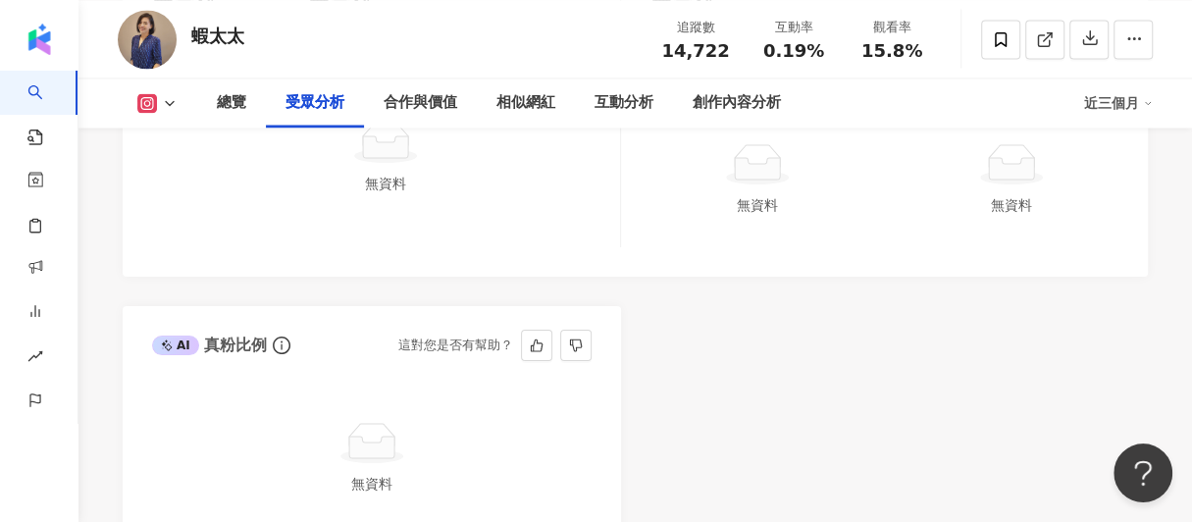
scroll to position [1967, 0]
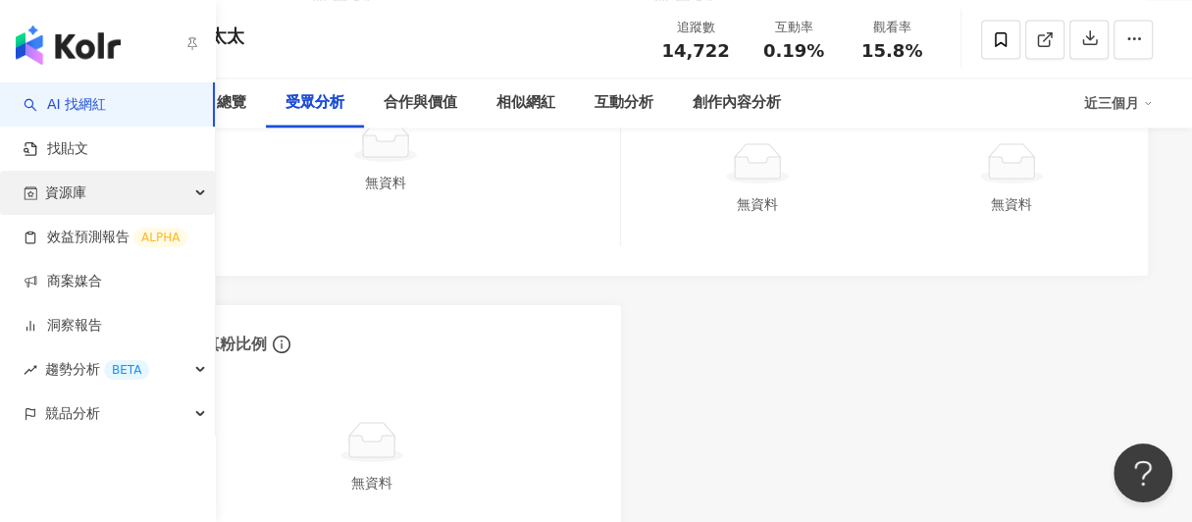
click at [93, 202] on div "資源庫" at bounding box center [107, 193] width 215 height 44
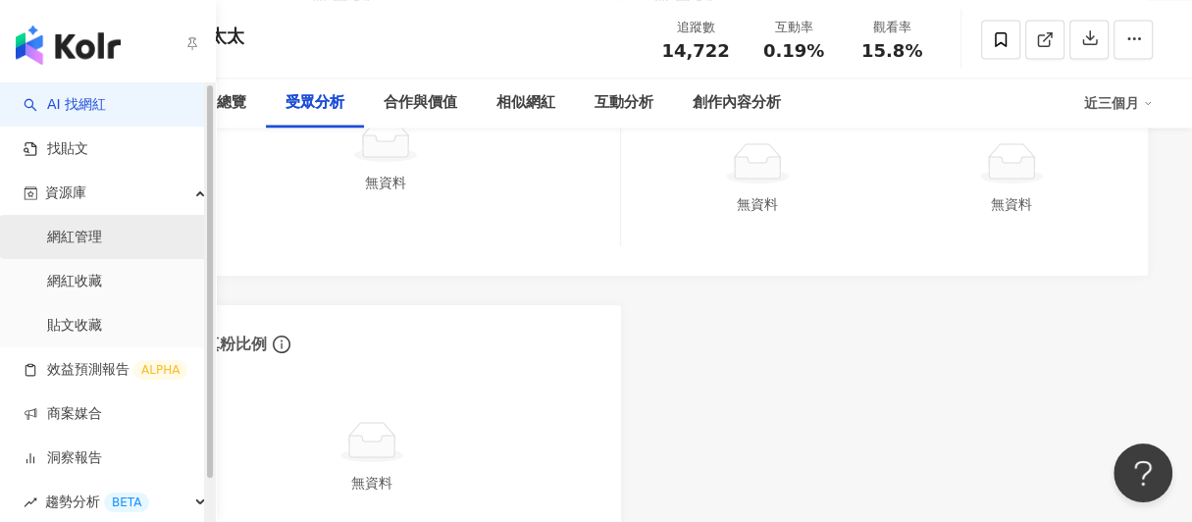
click at [87, 247] on link "網紅管理" at bounding box center [74, 238] width 55 height 20
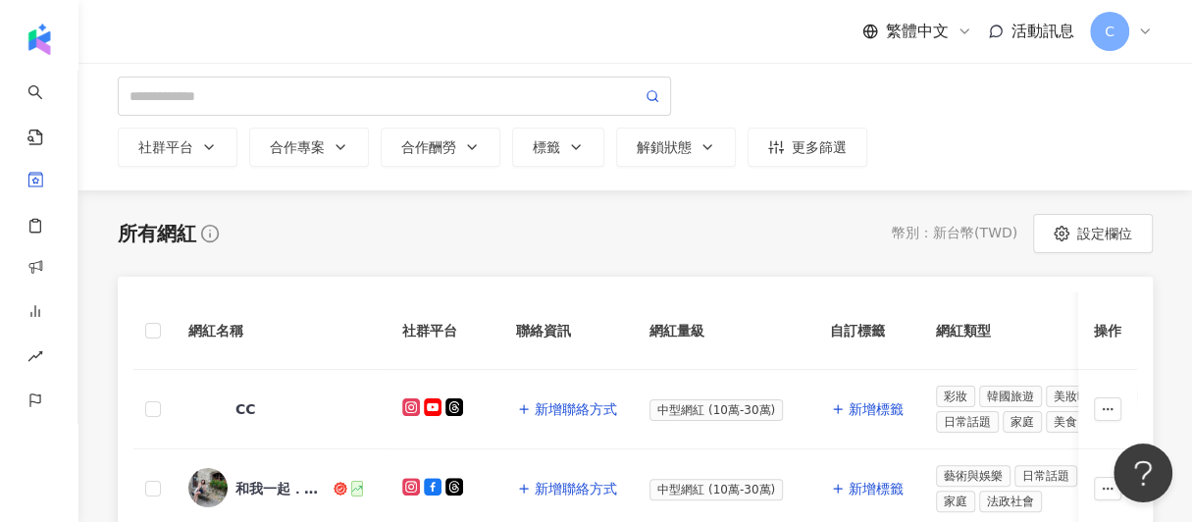
scroll to position [308, 0]
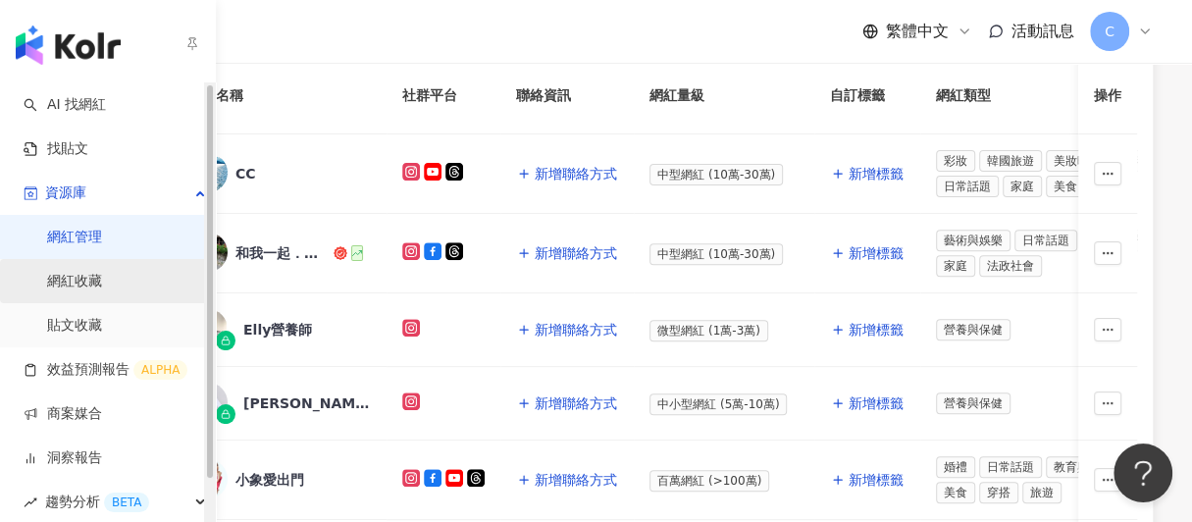
click at [99, 286] on link "網紅收藏" at bounding box center [74, 282] width 55 height 20
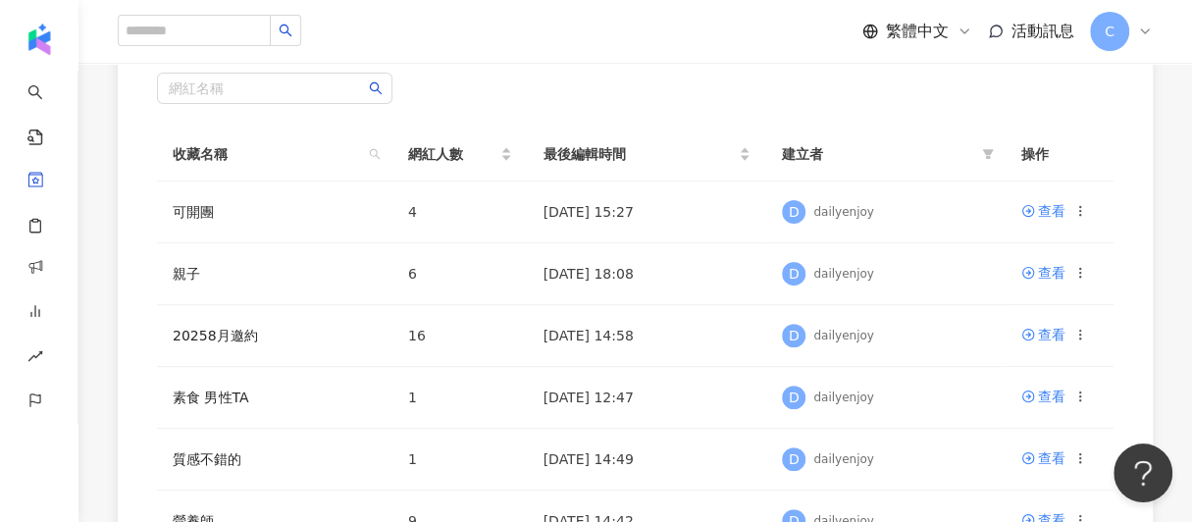
scroll to position [263, 0]
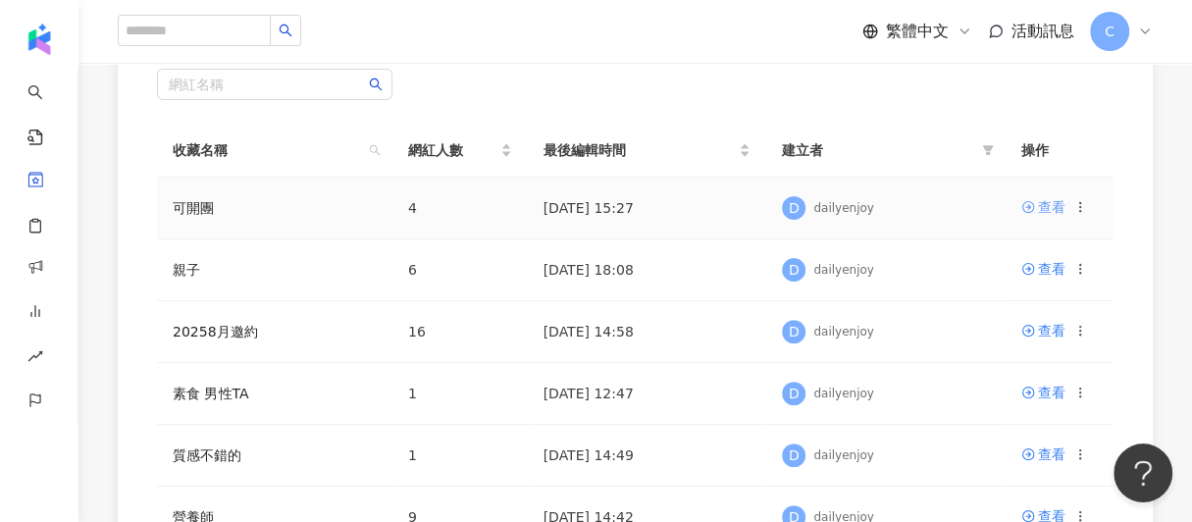
click at [1042, 199] on div "查看" at bounding box center [1051, 207] width 27 height 22
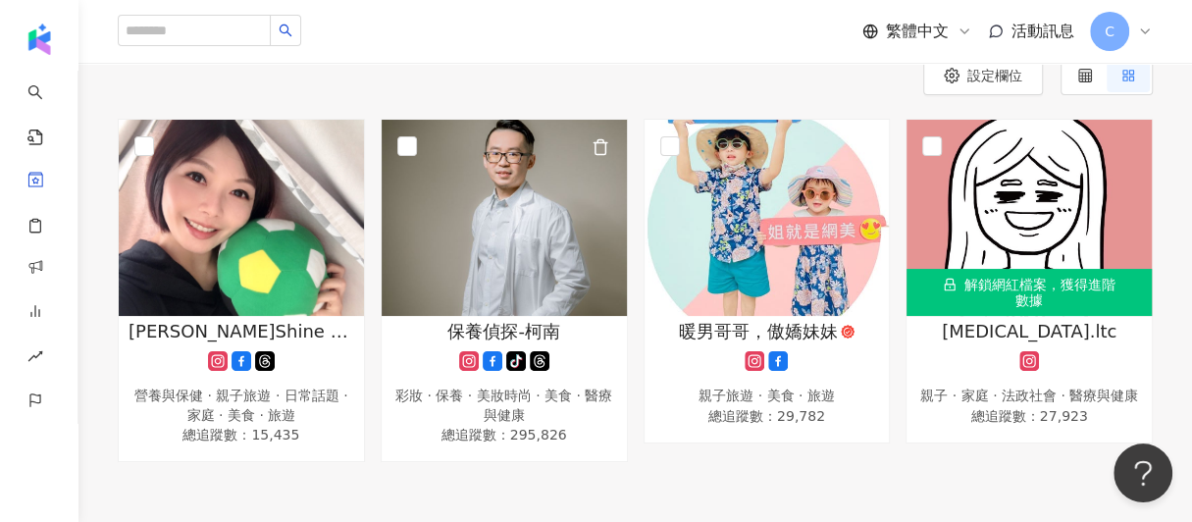
scroll to position [207, 0]
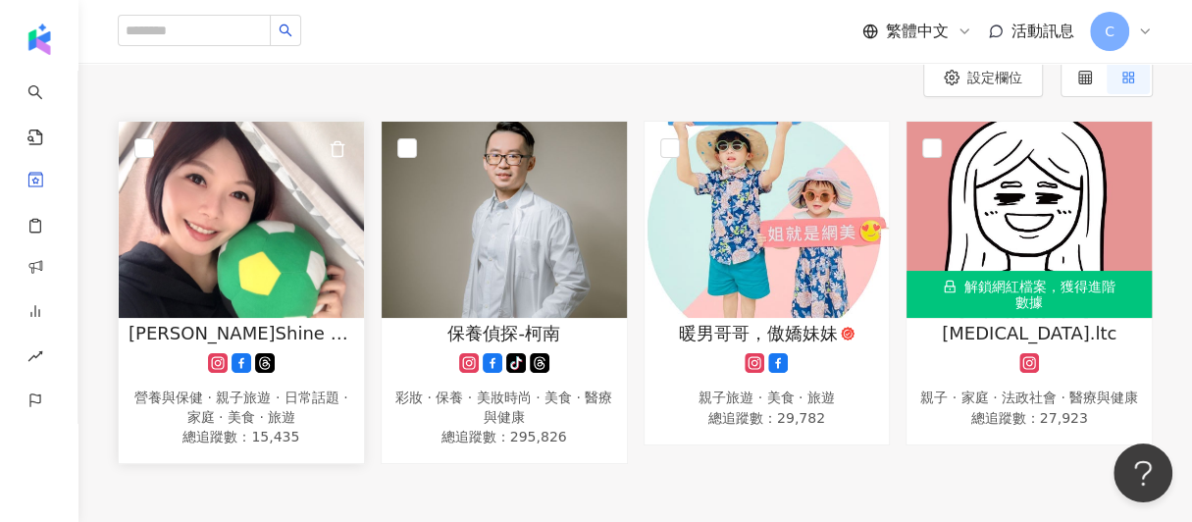
click at [233, 343] on div "胡小嫺 Shine Hu餐食與生活 營養與保健 · 親子旅遊 · 日常話題 · 家庭 · 美食 · 旅遊 總追蹤數 ： 15,435" at bounding box center [241, 385] width 245 height 129
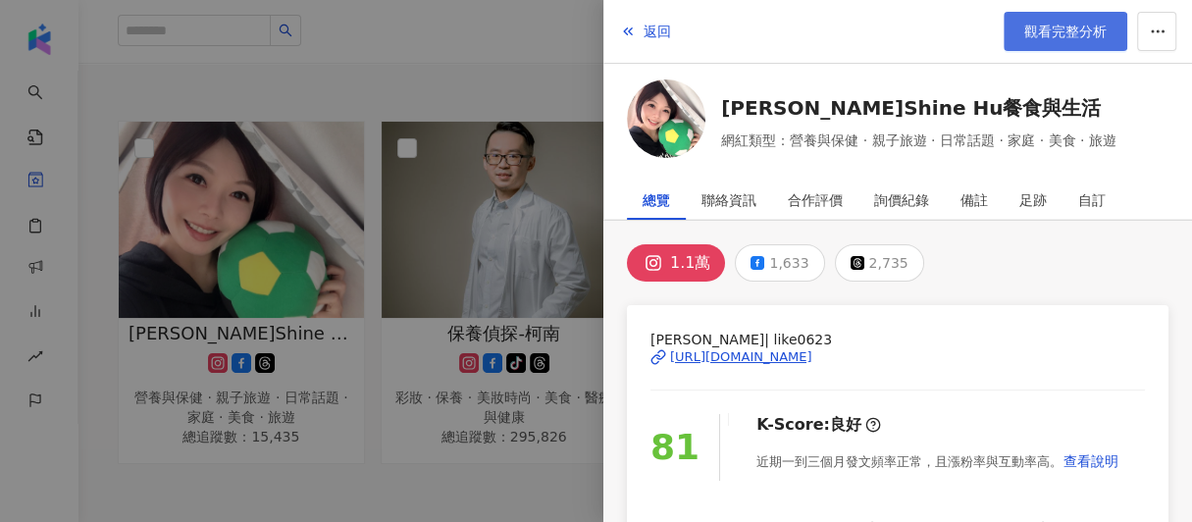
click at [1049, 38] on span "觀看完整分析" at bounding box center [1065, 32] width 82 height 16
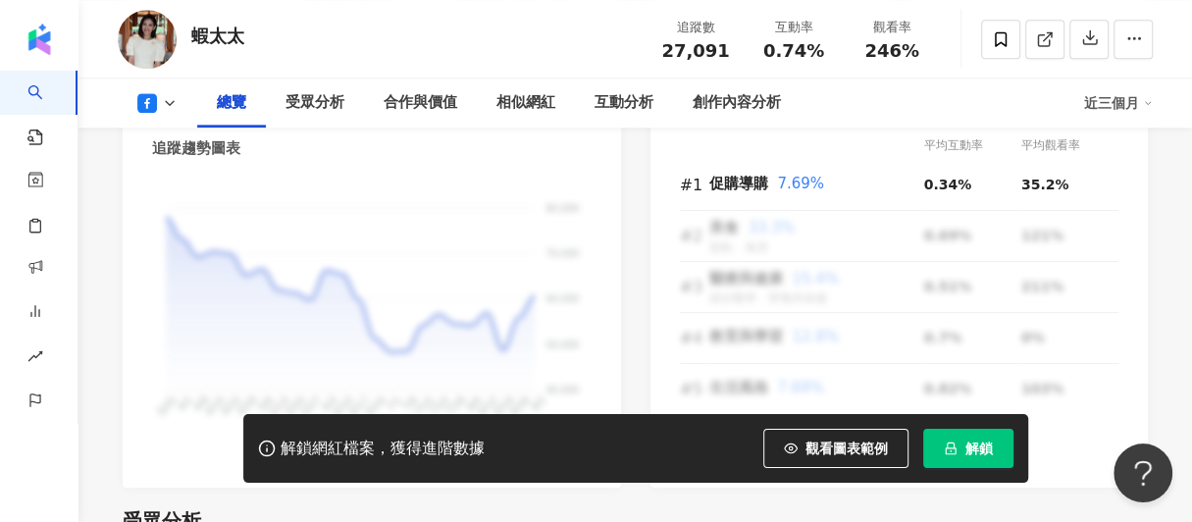
scroll to position [1295, 0]
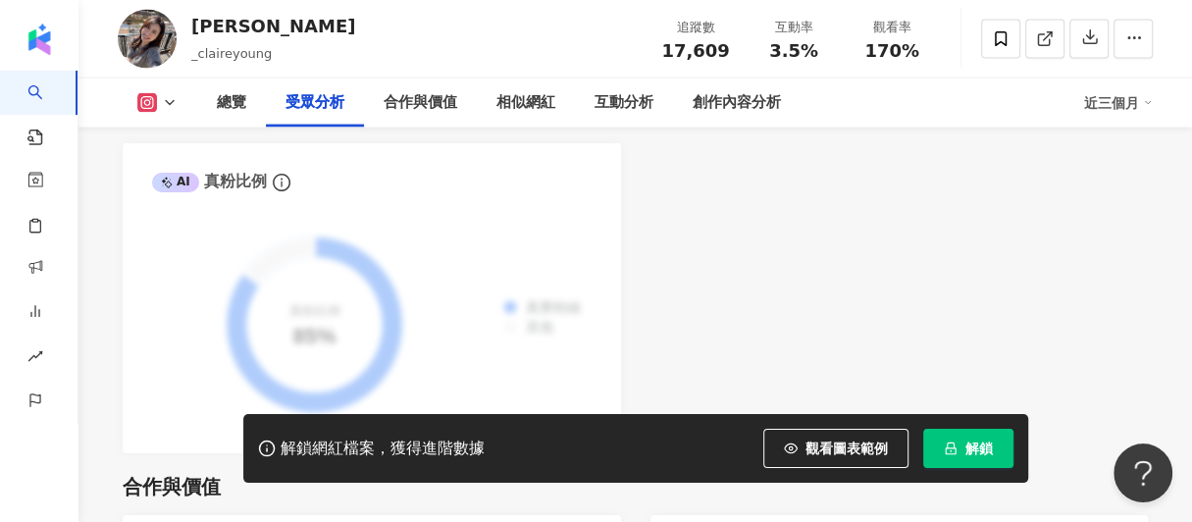
scroll to position [2318, 0]
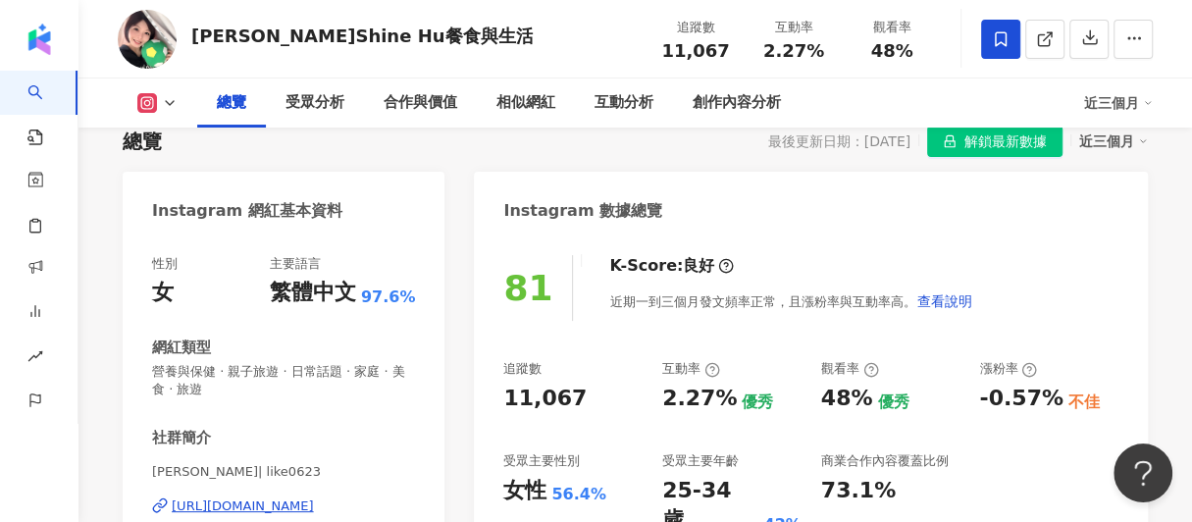
scroll to position [258, 0]
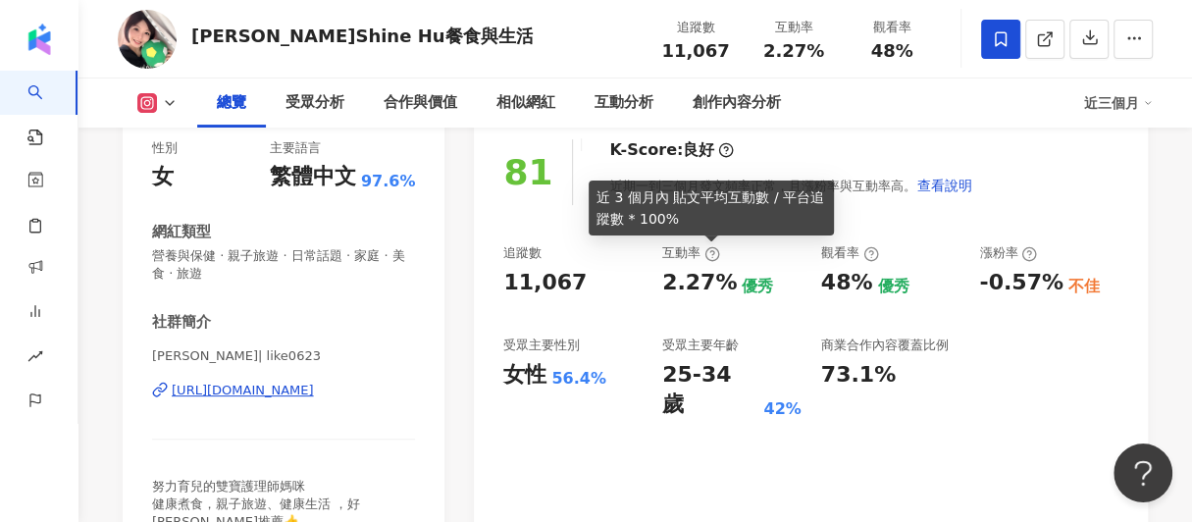
click at [215, 398] on div "[URL][DOMAIN_NAME]" at bounding box center [243, 391] width 142 height 18
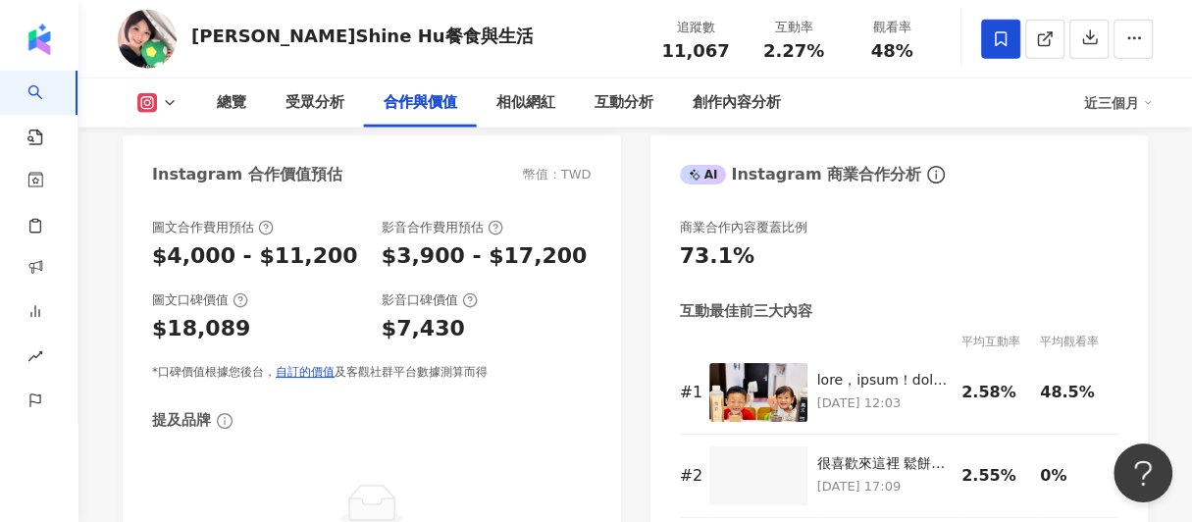
scroll to position [2722, 0]
